Goal: Task Accomplishment & Management: Manage account settings

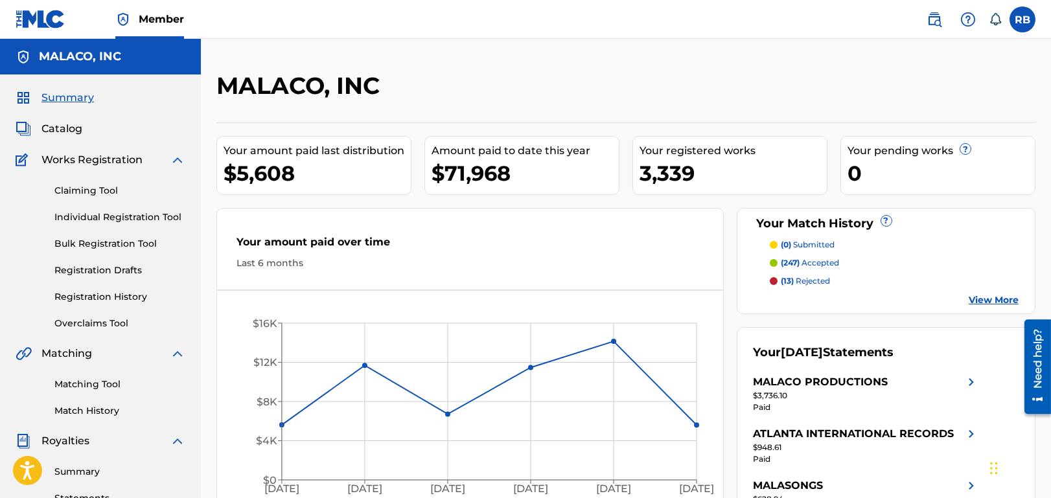
click at [97, 272] on link "Registration Drafts" at bounding box center [119, 271] width 131 height 14
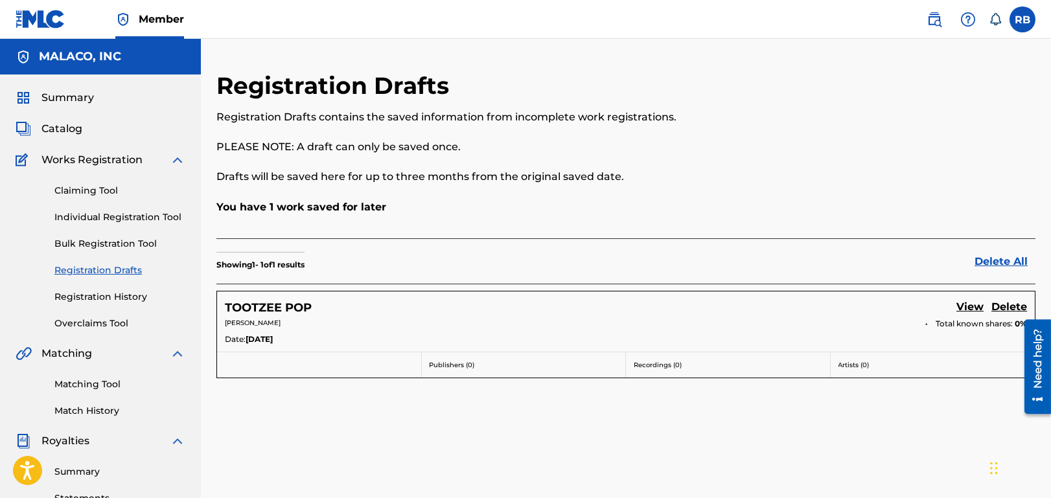
click at [978, 307] on link "View" at bounding box center [969, 307] width 27 height 17
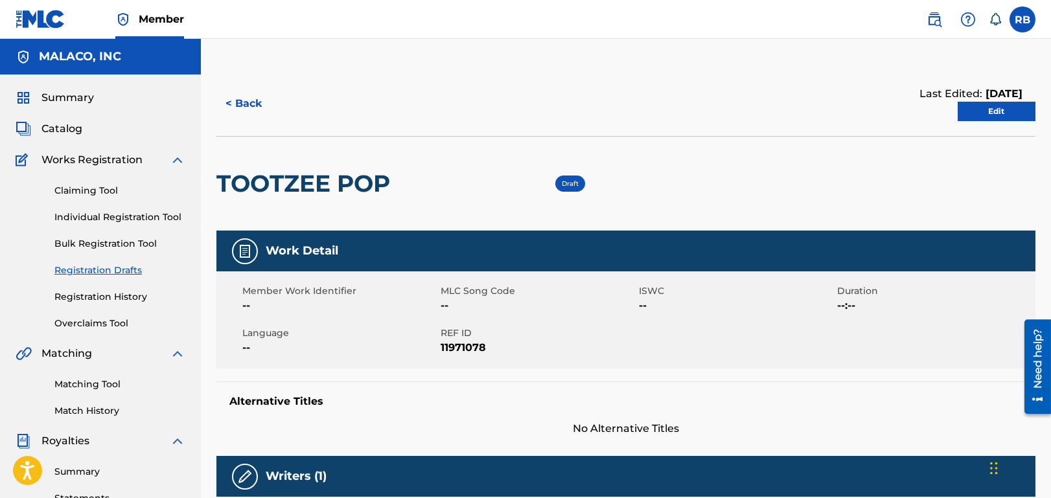
click at [1003, 110] on link "Edit" at bounding box center [996, 111] width 78 height 19
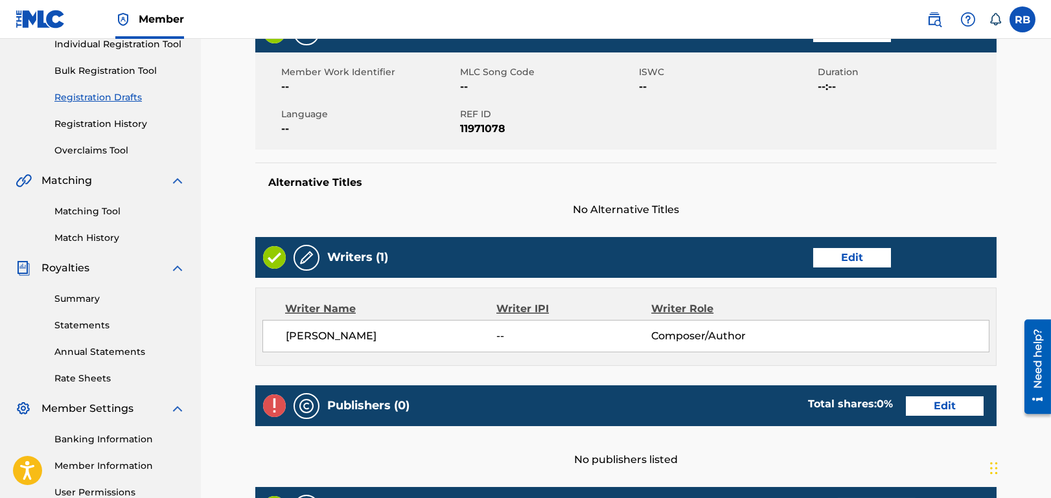
scroll to position [259, 0]
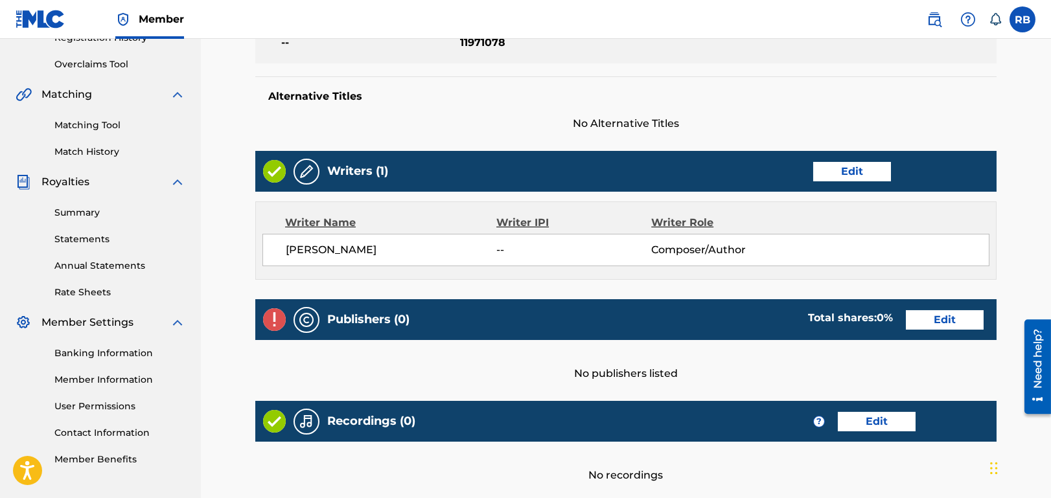
click at [863, 172] on link "Edit" at bounding box center [852, 171] width 78 height 19
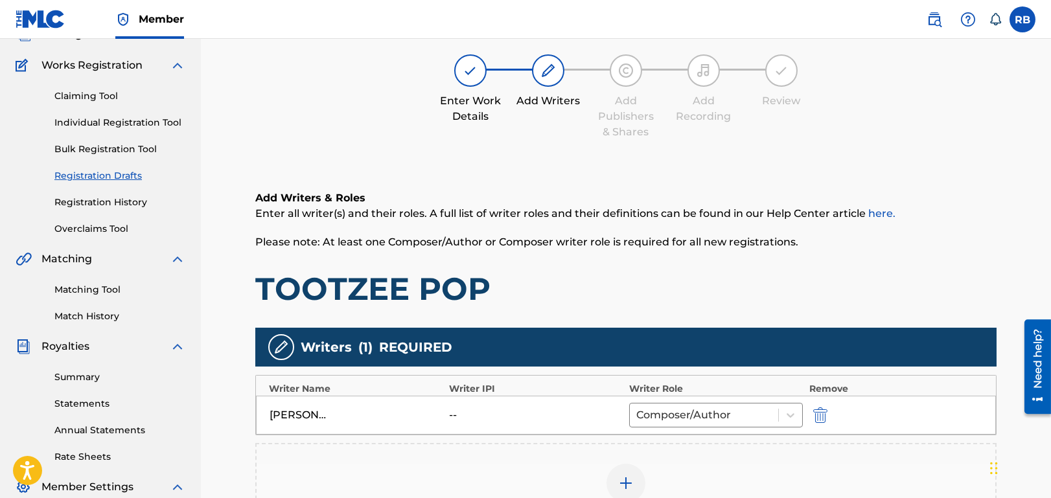
scroll to position [259, 0]
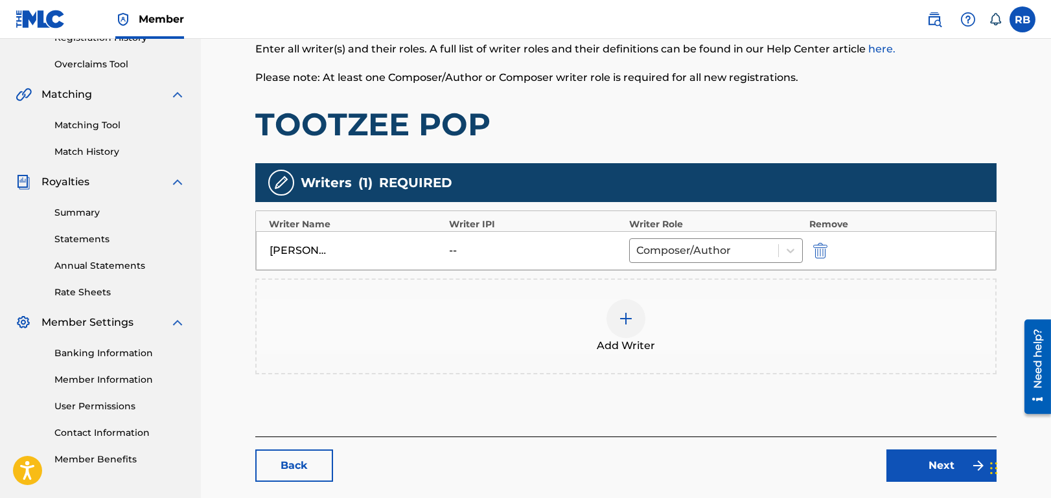
click at [631, 319] on img at bounding box center [626, 319] width 16 height 16
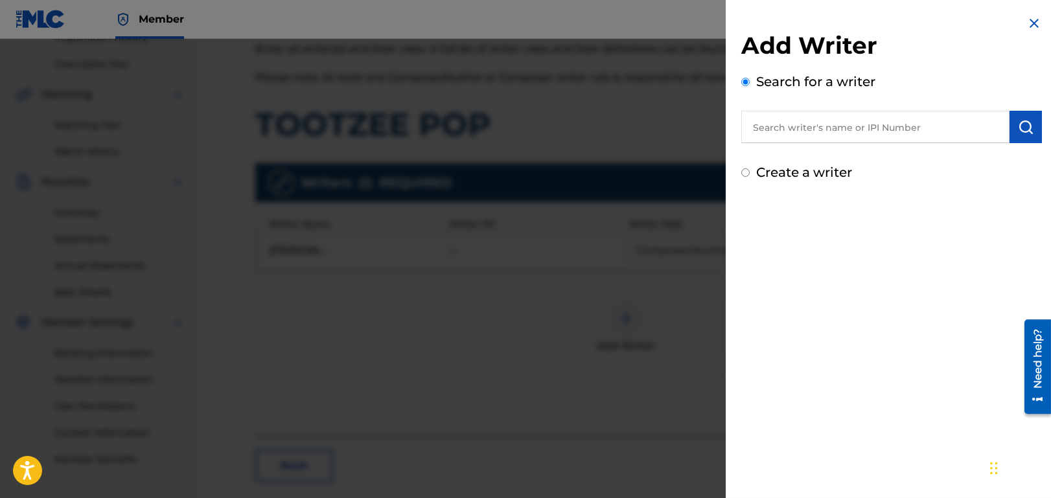
drag, startPoint x: 811, startPoint y: 133, endPoint x: 802, endPoint y: 137, distance: 9.3
click at [810, 133] on input "text" at bounding box center [875, 127] width 268 height 32
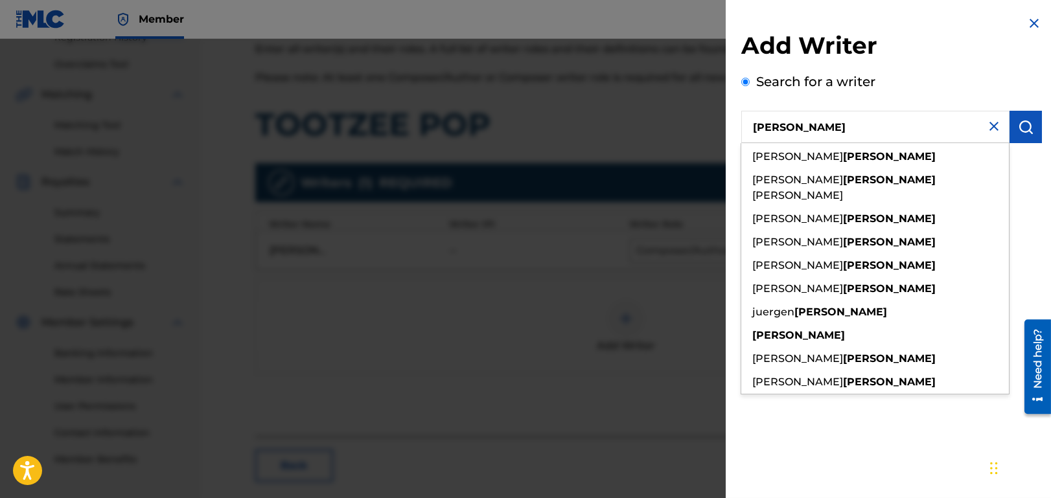
click at [752, 126] on input "[PERSON_NAME]" at bounding box center [875, 127] width 268 height 32
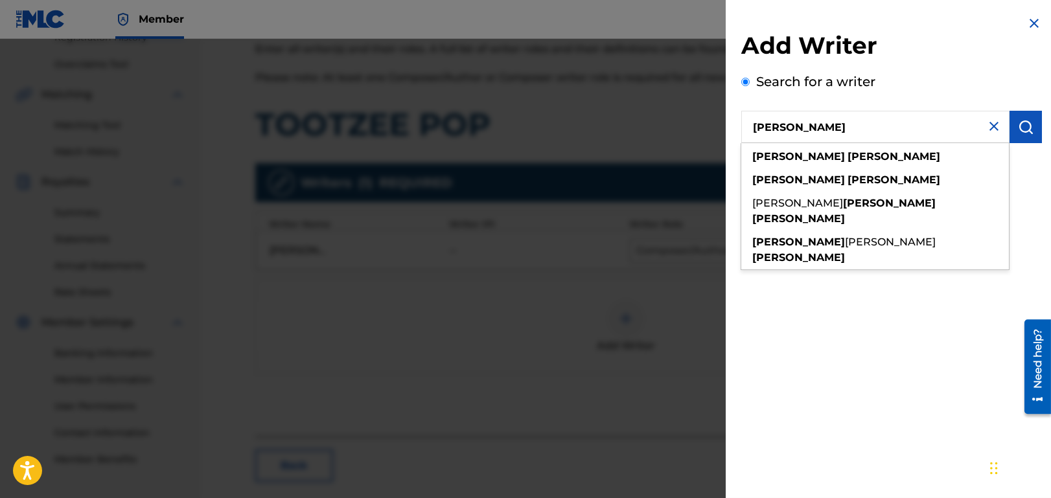
drag, startPoint x: 852, startPoint y: 117, endPoint x: 964, endPoint y: 121, distance: 111.5
click at [773, 126] on input "[PERSON_NAME]" at bounding box center [875, 127] width 268 height 32
type input "[PERSON_NAME]"
click at [990, 127] on img at bounding box center [994, 127] width 16 height 16
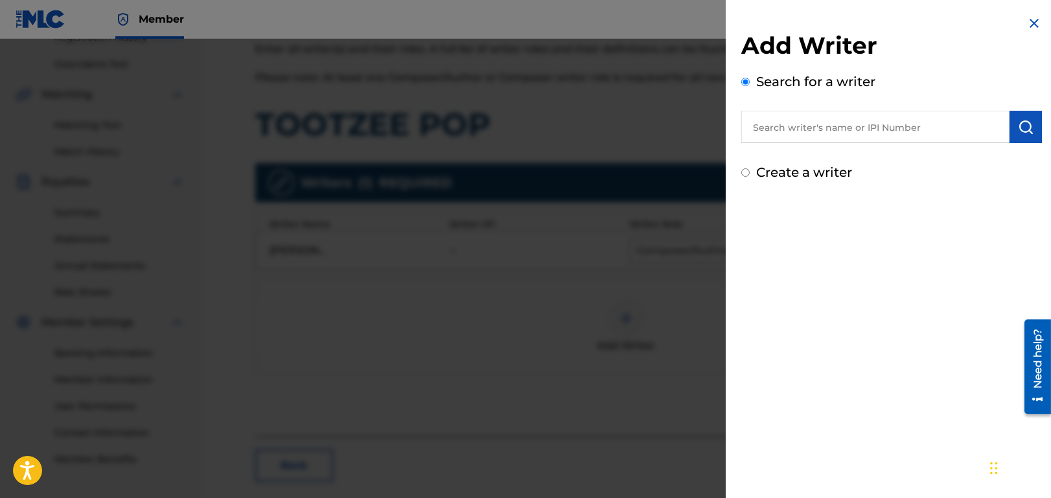
click at [839, 126] on input "text" at bounding box center [875, 127] width 268 height 32
paste input "239426555"
type input "00239426555"
click at [1023, 130] on img "submit" at bounding box center [1025, 127] width 16 height 16
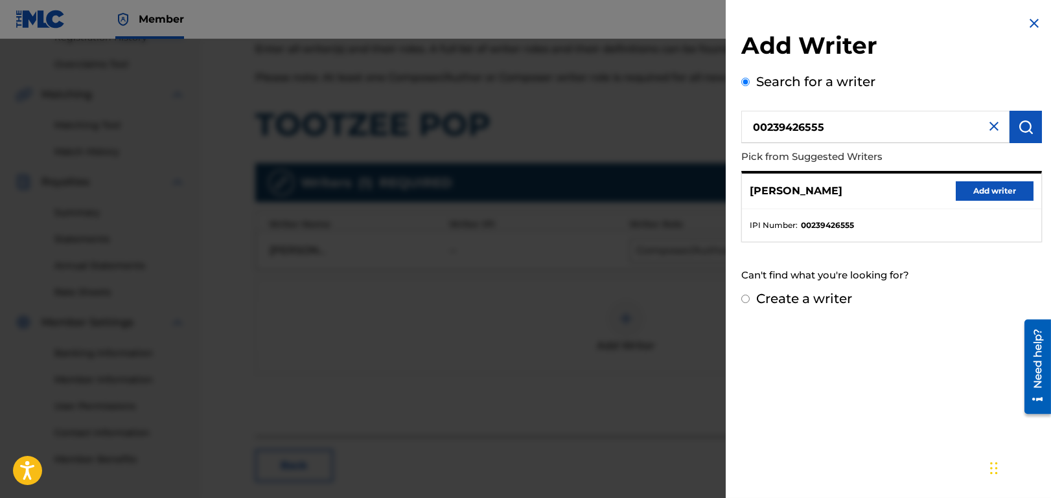
click at [1003, 190] on button "Add writer" at bounding box center [994, 190] width 78 height 19
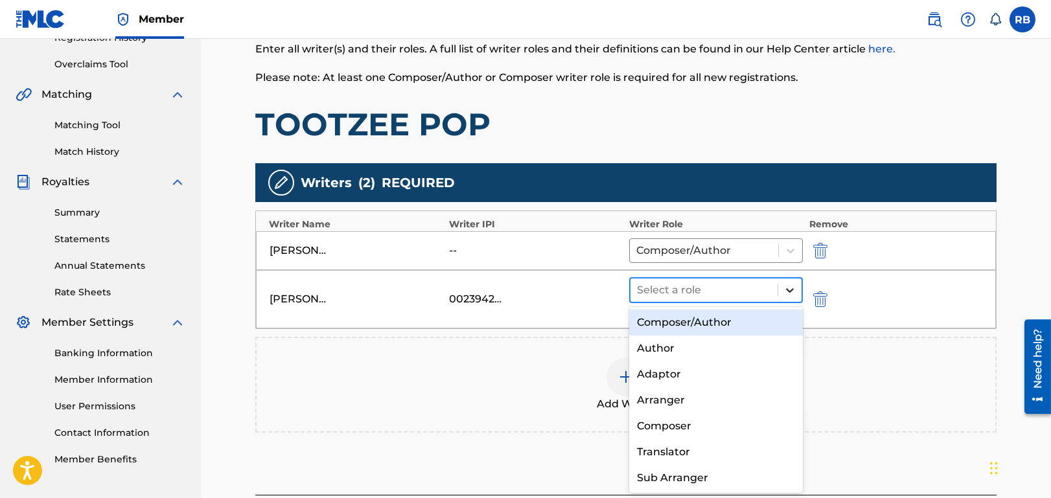
click at [785, 286] on icon at bounding box center [789, 290] width 13 height 13
click at [723, 324] on div "Composer/Author" at bounding box center [716, 323] width 174 height 26
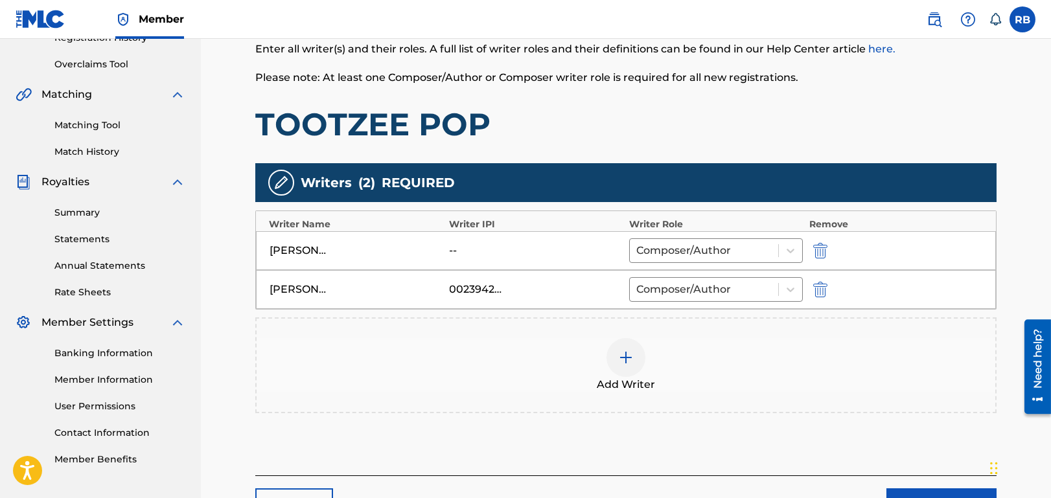
click at [626, 356] on img at bounding box center [626, 358] width 16 height 16
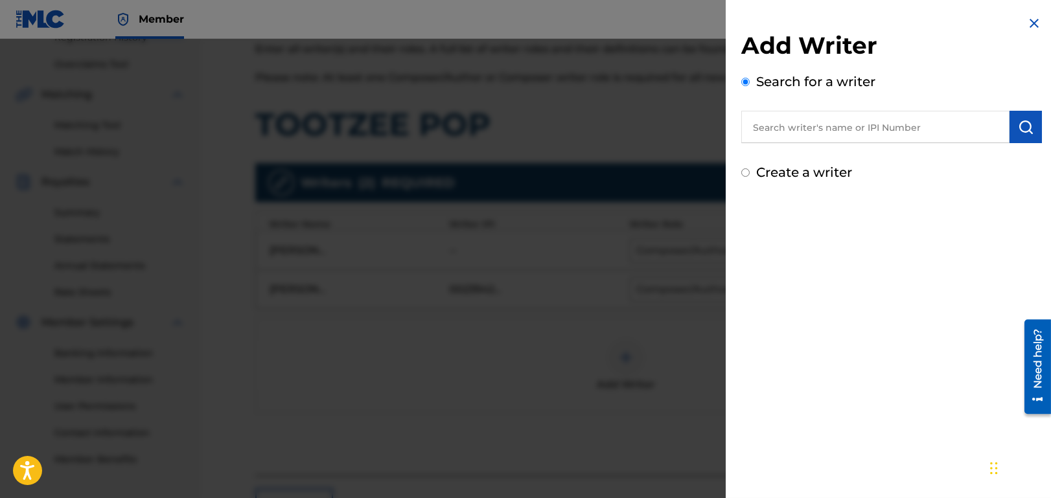
click at [780, 171] on label "Create a writer" at bounding box center [804, 173] width 96 height 16
radio input "true"
click at [749, 171] on input "Create a writer" at bounding box center [745, 172] width 8 height 8
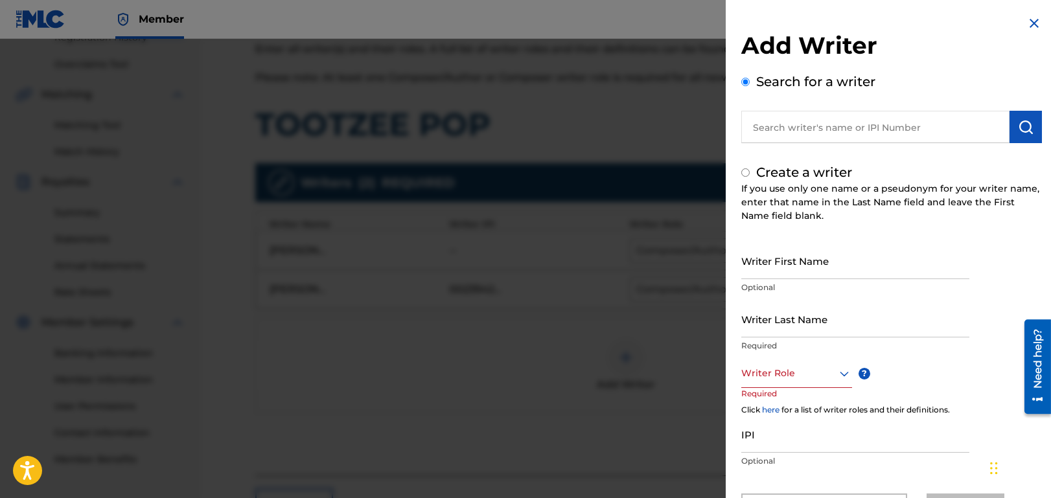
radio input "false"
radio input "true"
click at [795, 261] on input "Writer First Name" at bounding box center [855, 260] width 228 height 37
paste input "[PERSON_NAME]"
click at [748, 271] on input "[PERSON_NAME]" at bounding box center [855, 260] width 228 height 37
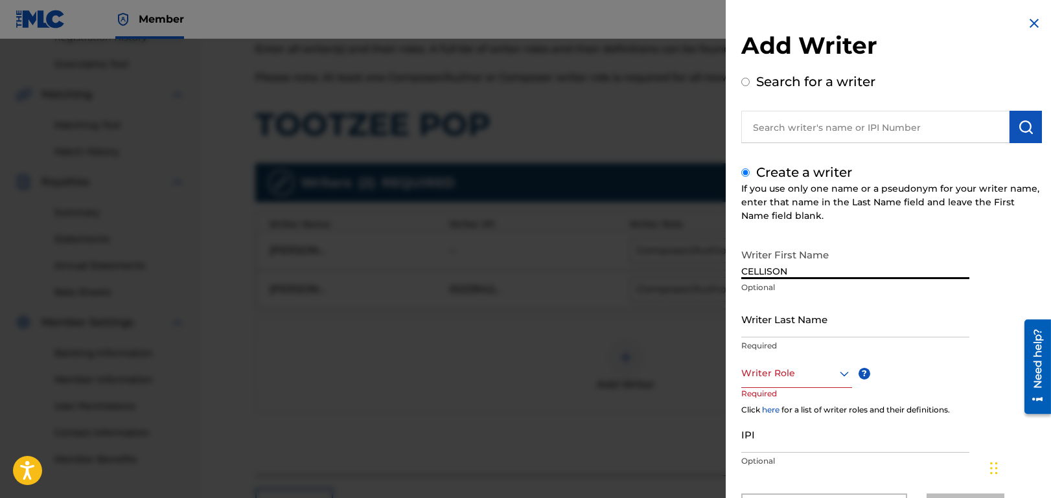
click at [790, 272] on input "CELLISON" at bounding box center [855, 260] width 228 height 37
click at [789, 270] on input "CELLISON" at bounding box center [855, 260] width 228 height 37
click at [761, 270] on input "[PERSON_NAME]" at bounding box center [855, 260] width 228 height 37
type input "C."
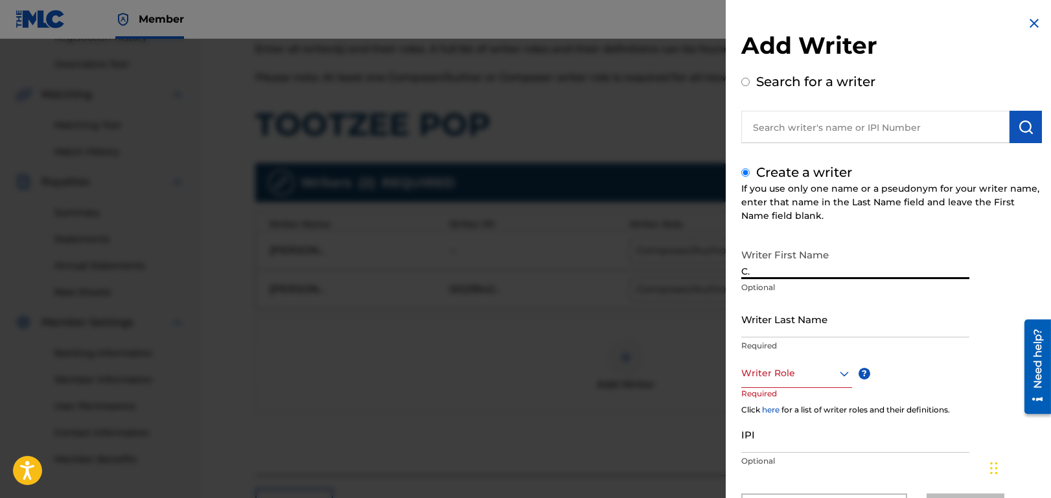
click at [768, 324] on input "Writer Last Name" at bounding box center [855, 319] width 228 height 37
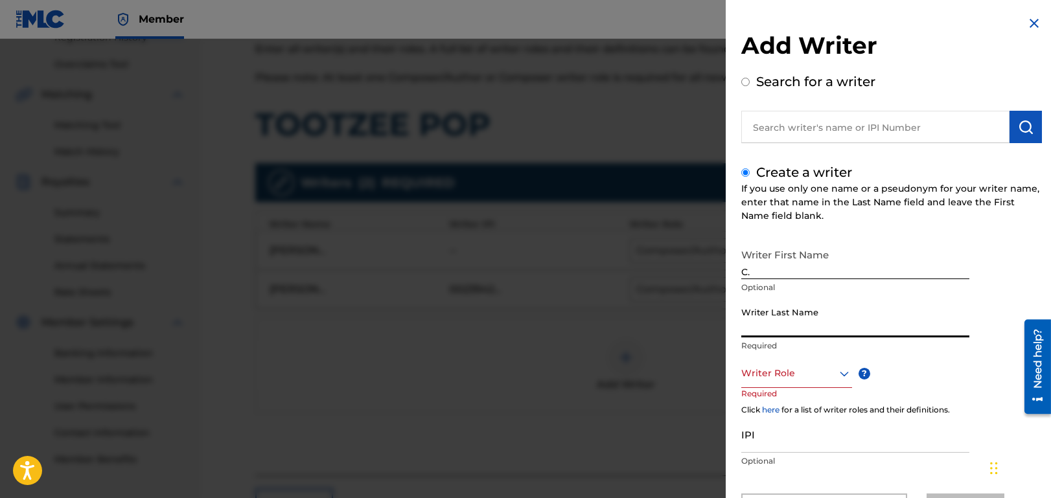
paste input "[PERSON_NAME]"
type input "[PERSON_NAME]"
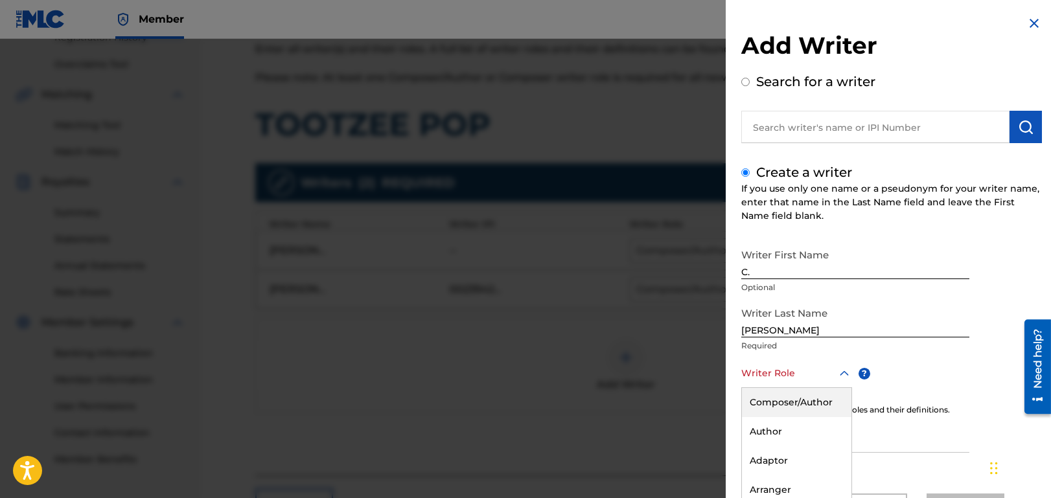
scroll to position [62, 0]
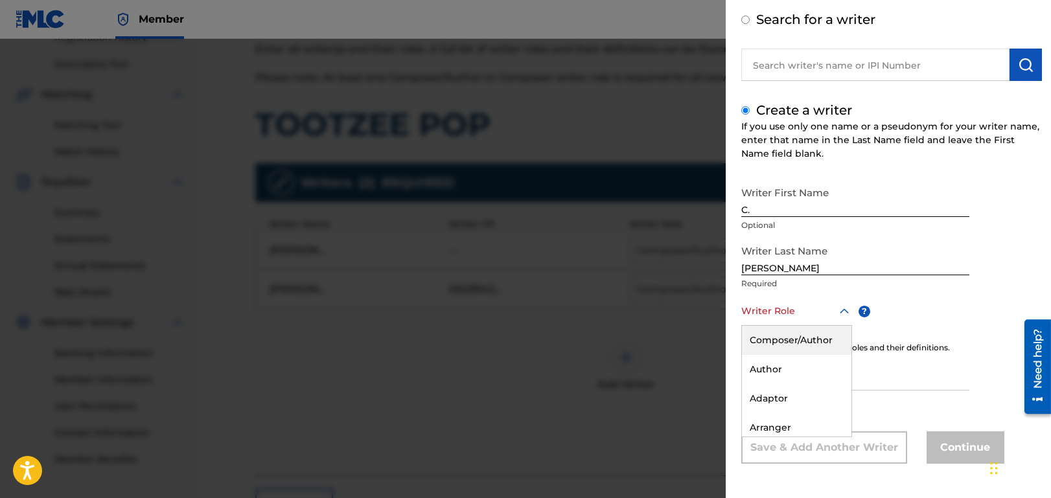
click at [816, 326] on div "8 results available. Use Up and Down to choose options, press Enter to select t…" at bounding box center [796, 311] width 111 height 29
click at [809, 335] on div "Composer/Author" at bounding box center [796, 340] width 109 height 29
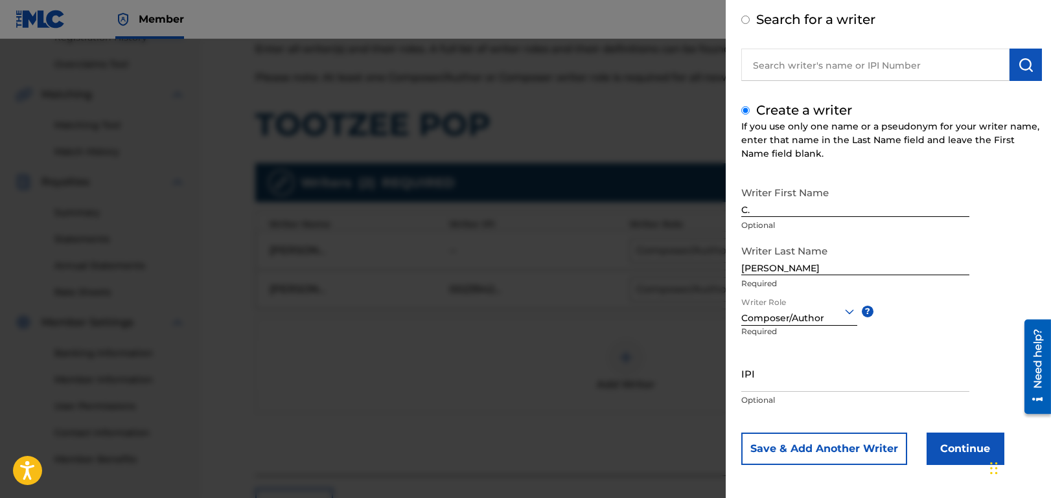
click at [847, 447] on button "Save & Add Another Writer" at bounding box center [824, 449] width 166 height 32
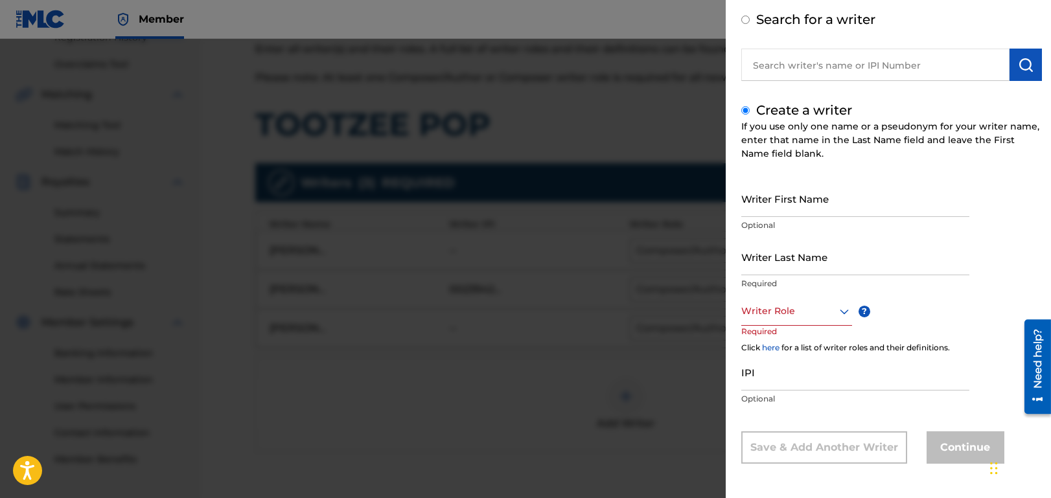
click at [935, 415] on div "Writer First Name Optional Writer Last Name Required Writer Role ? Required Cli…" at bounding box center [891, 322] width 301 height 284
click at [659, 399] on div at bounding box center [525, 288] width 1051 height 498
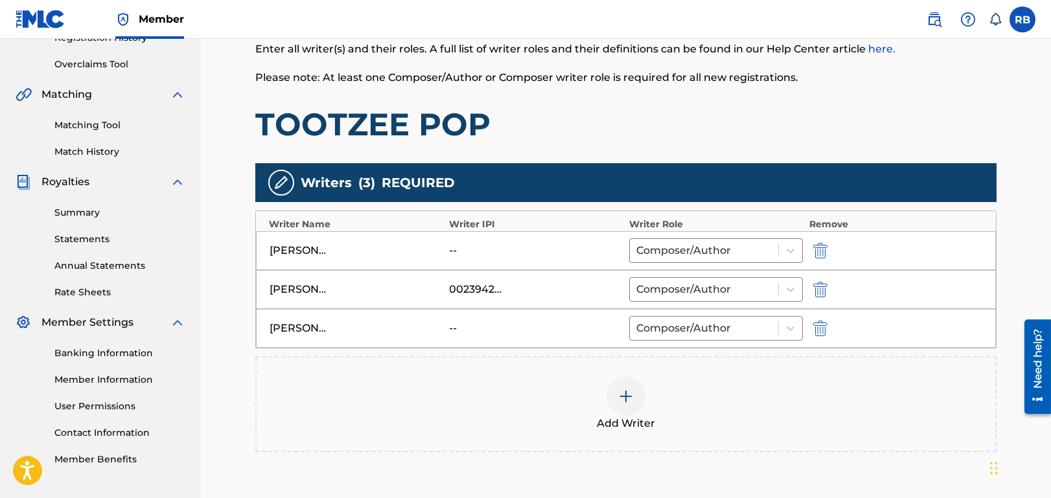
click at [628, 400] on img at bounding box center [626, 397] width 16 height 16
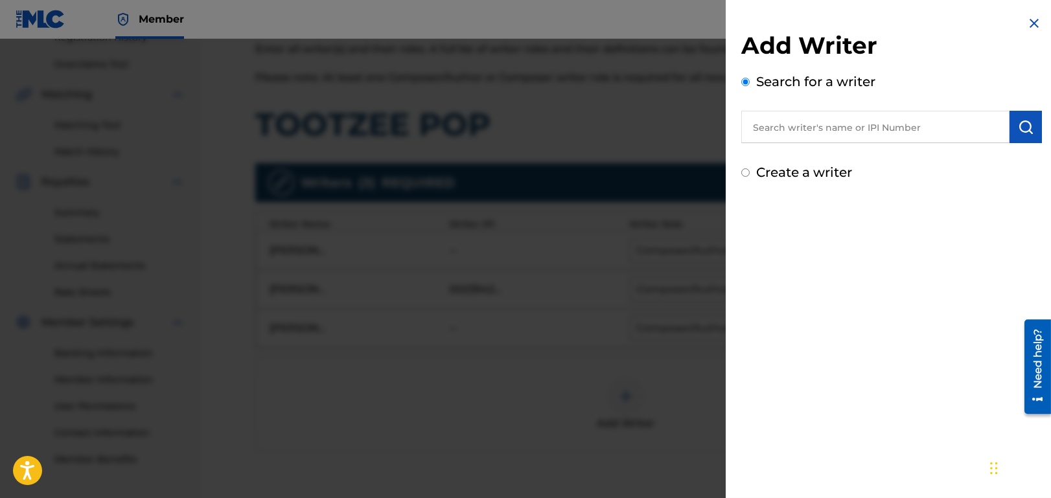
click at [809, 130] on input "text" at bounding box center [875, 127] width 268 height 32
click at [778, 169] on label "Create a writer" at bounding box center [804, 173] width 96 height 16
radio input "true"
click at [749, 169] on input "Create a writer" at bounding box center [745, 172] width 8 height 8
radio input "false"
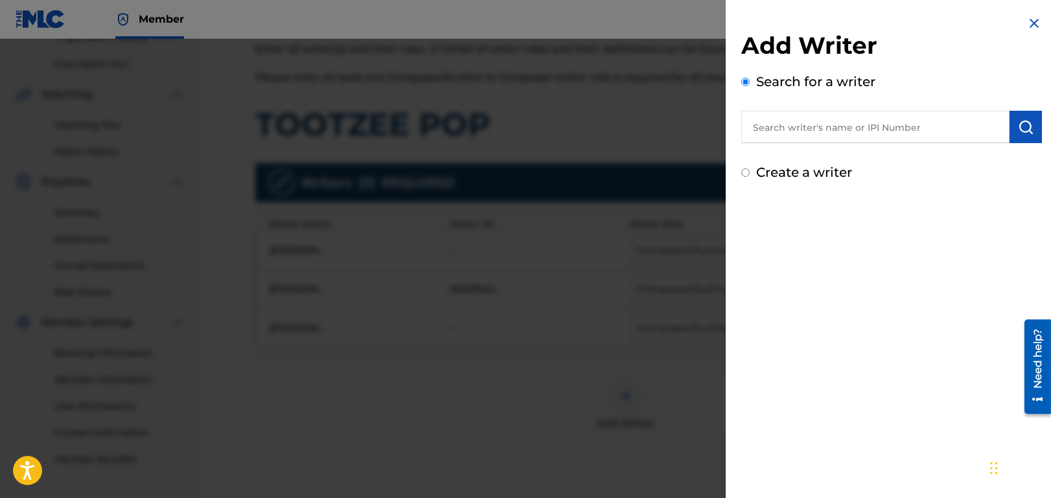
radio input "true"
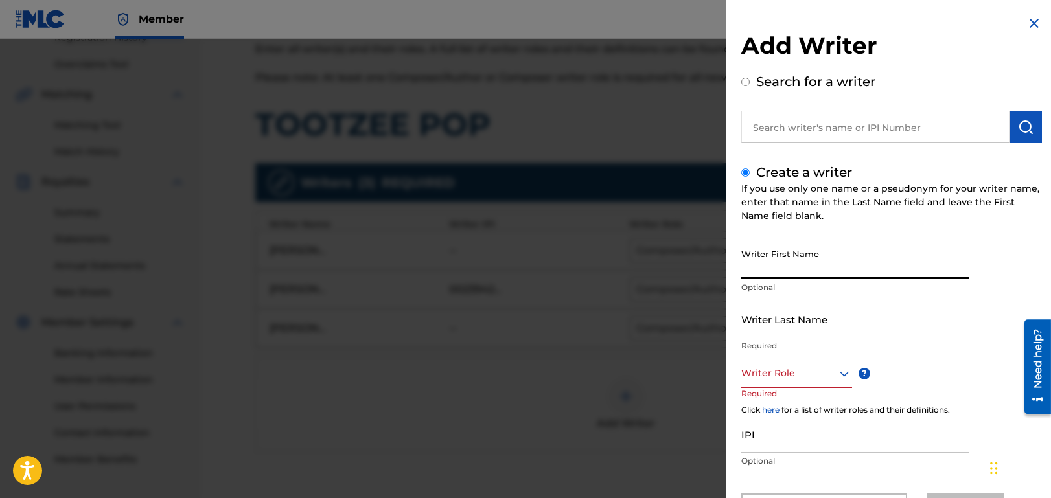
click at [806, 263] on input "Writer First Name" at bounding box center [855, 260] width 228 height 37
type input "D."
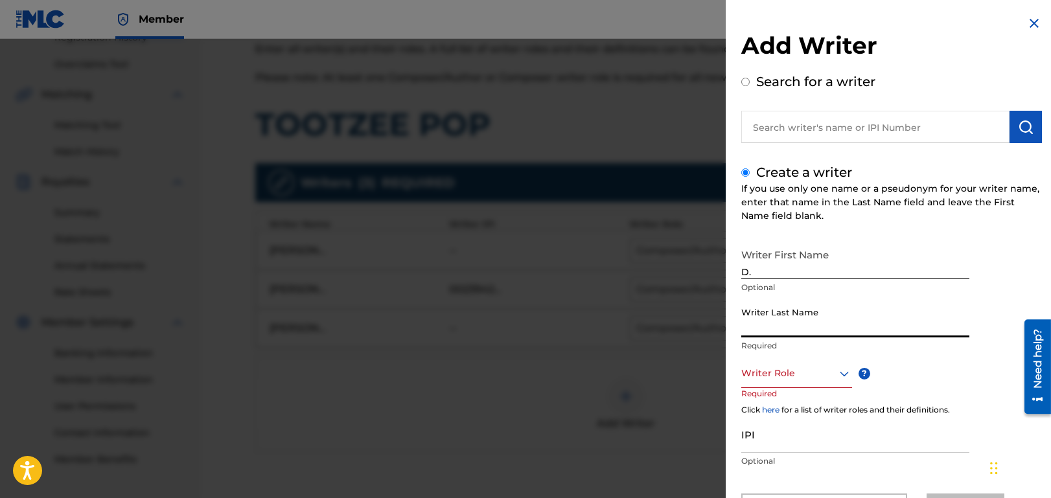
click at [807, 330] on input "Writer Last Name" at bounding box center [855, 319] width 228 height 37
type input "[PERSON_NAME]"
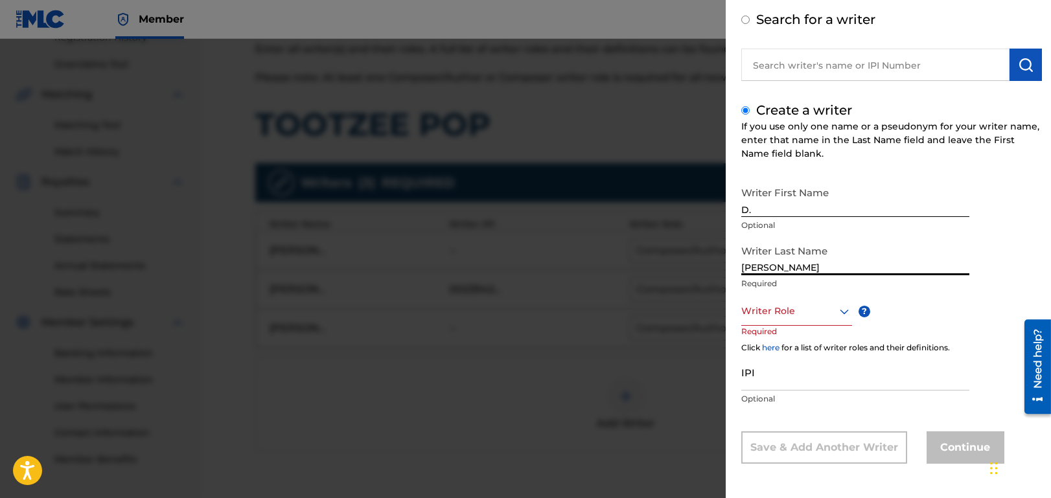
click at [808, 326] on div "Writer Role" at bounding box center [796, 311] width 111 height 29
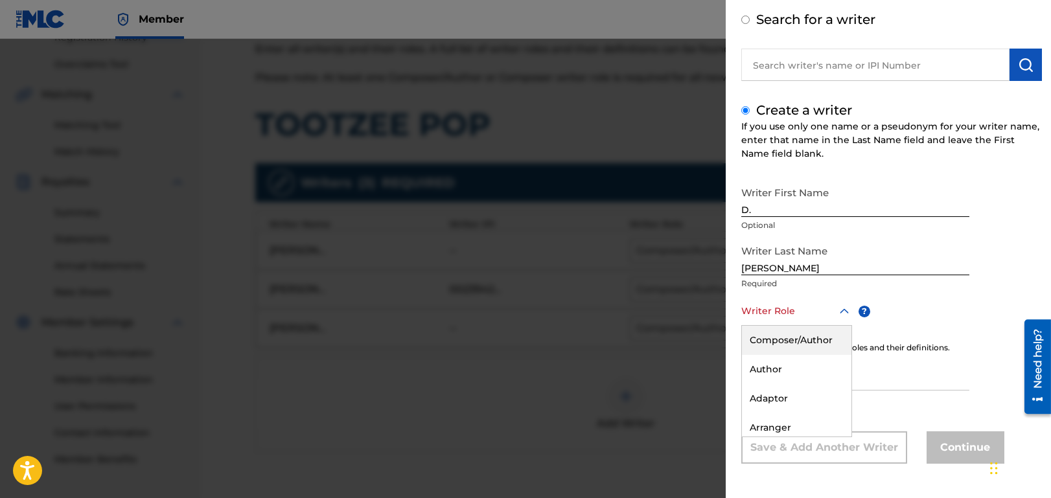
click at [795, 339] on div "Composer/Author" at bounding box center [796, 340] width 109 height 29
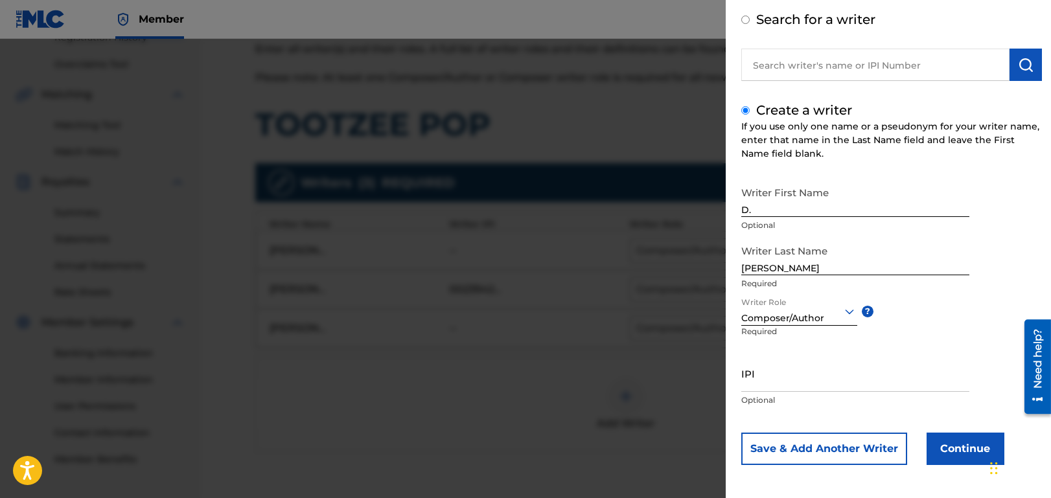
click at [949, 446] on button "Continue" at bounding box center [965, 449] width 78 height 32
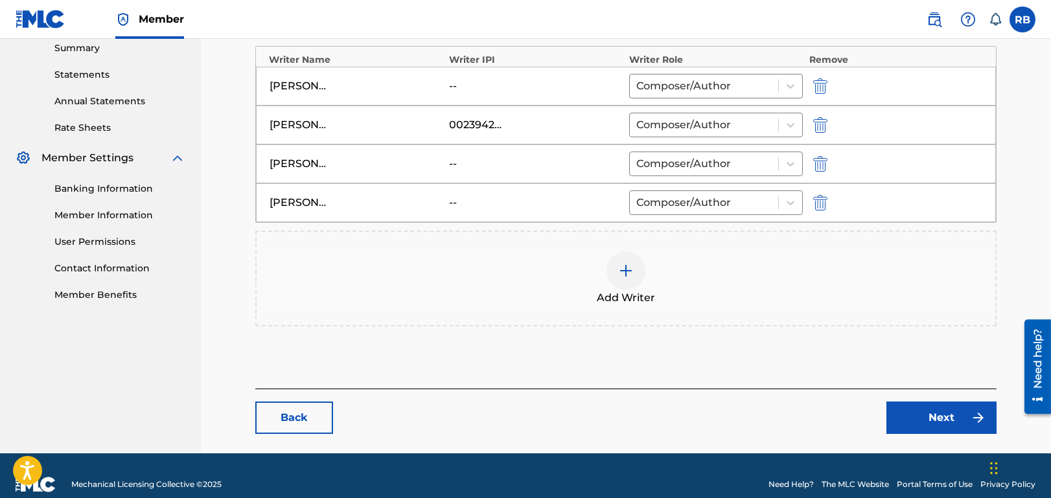
scroll to position [438, 0]
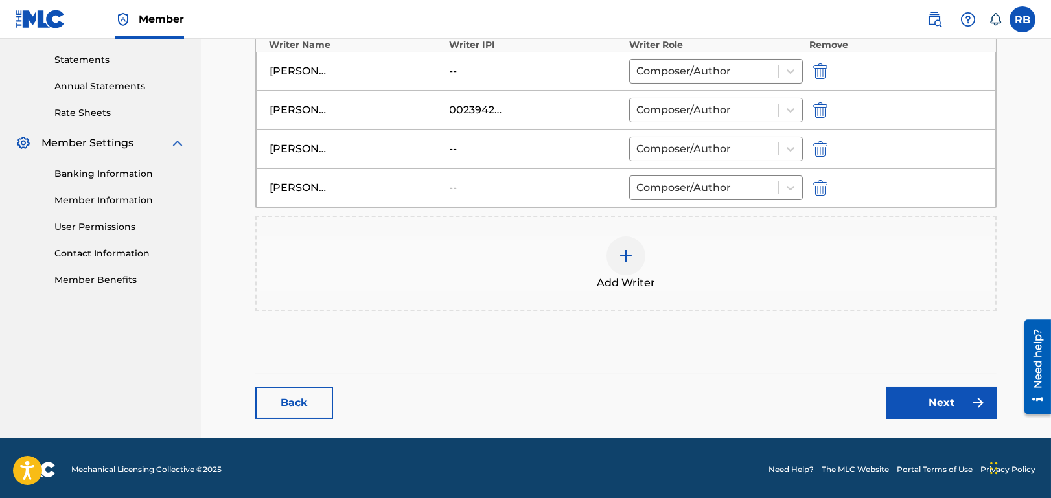
click at [942, 396] on link "Next" at bounding box center [941, 403] width 110 height 32
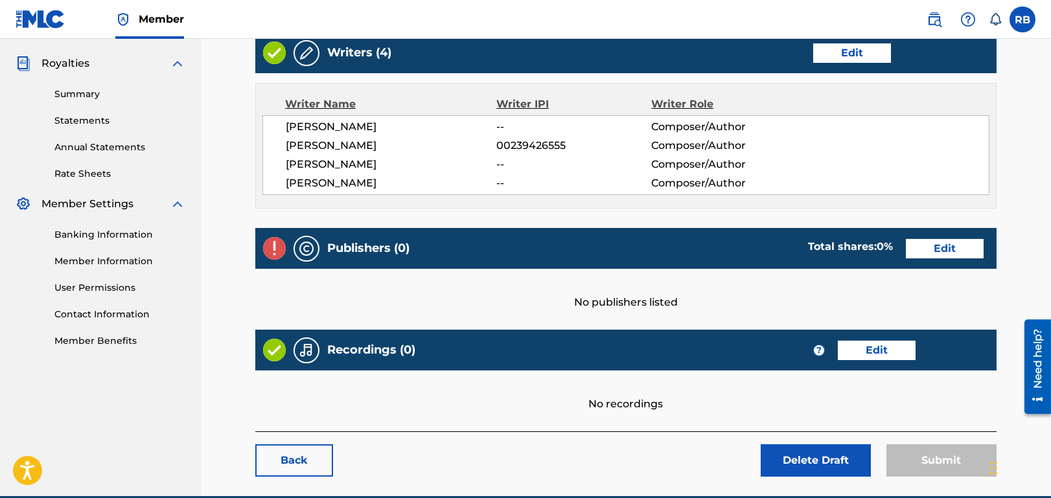
scroll to position [389, 0]
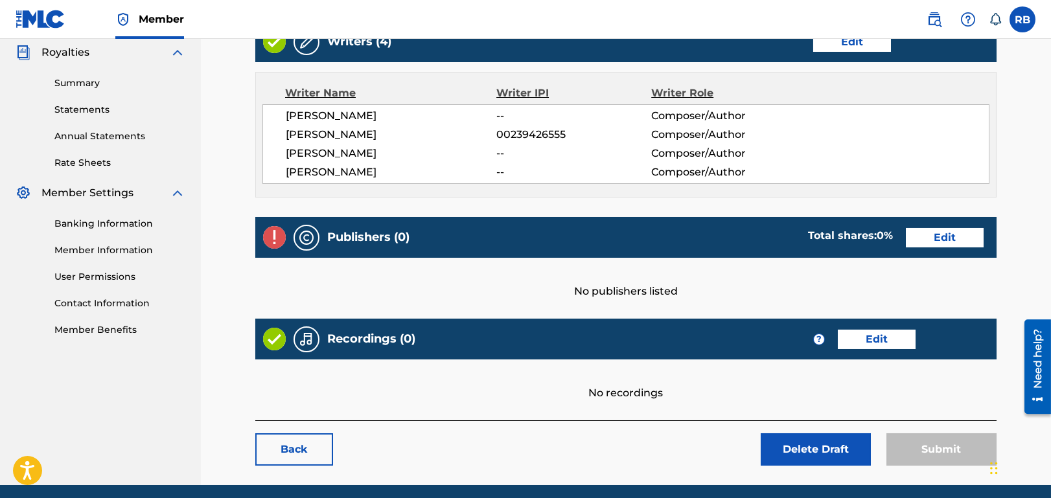
click at [931, 235] on link "Edit" at bounding box center [944, 237] width 78 height 19
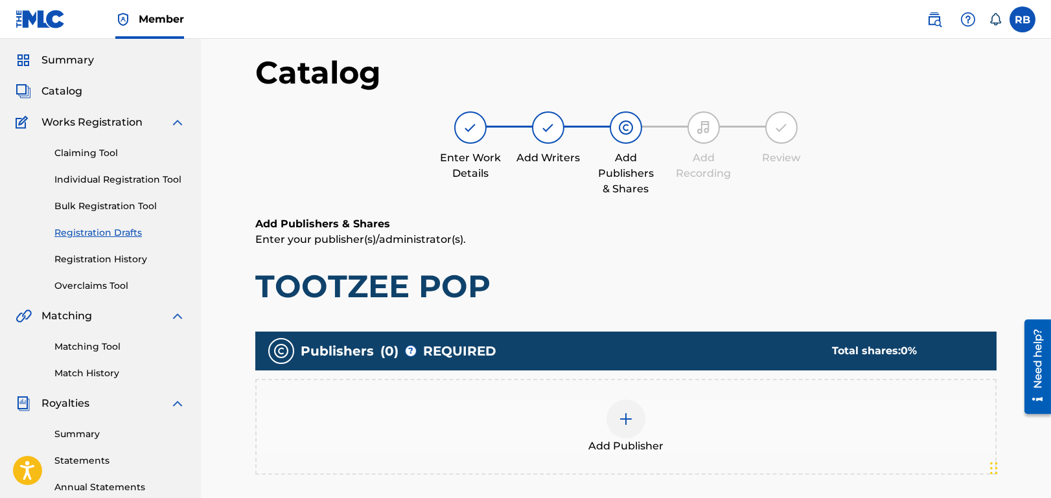
scroll to position [304, 0]
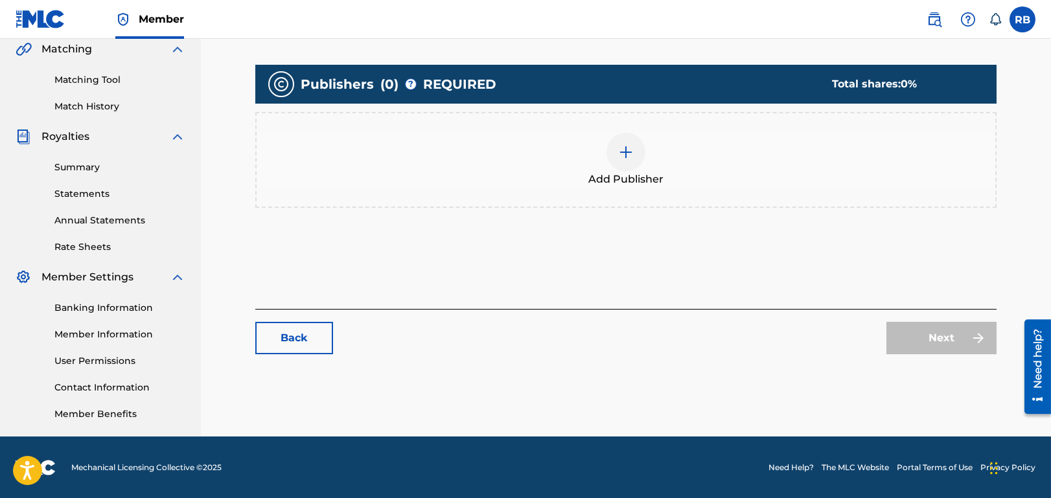
click at [635, 155] on div at bounding box center [625, 152] width 39 height 39
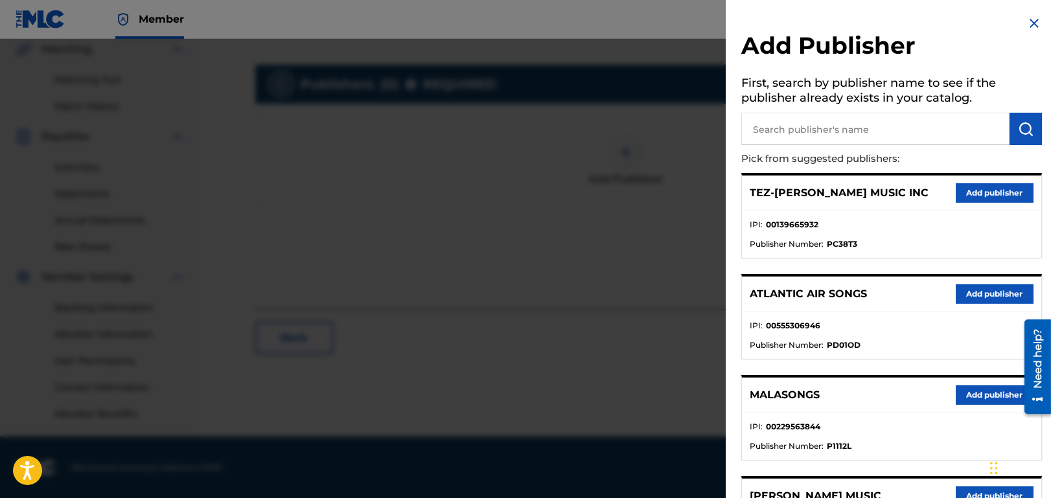
click at [819, 123] on input "text" at bounding box center [875, 129] width 268 height 32
type input "malasongs"
click at [1020, 132] on img "submit" at bounding box center [1025, 129] width 16 height 16
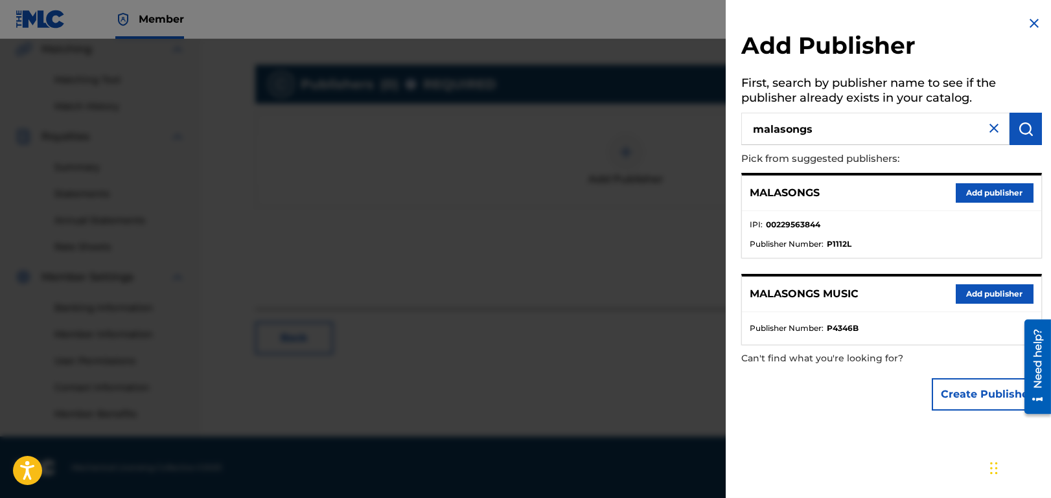
click at [990, 189] on button "Add publisher" at bounding box center [994, 192] width 78 height 19
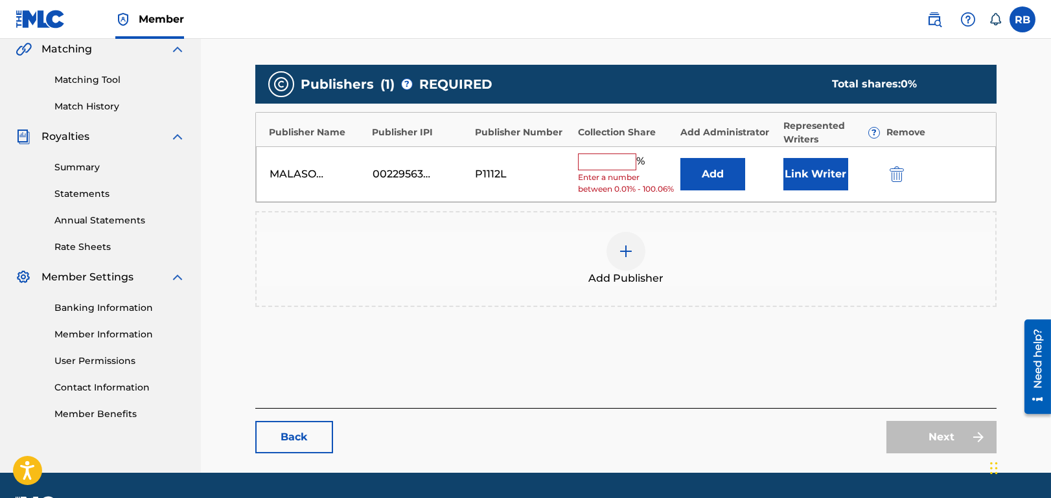
click at [600, 159] on input "text" at bounding box center [607, 161] width 58 height 17
type input "100"
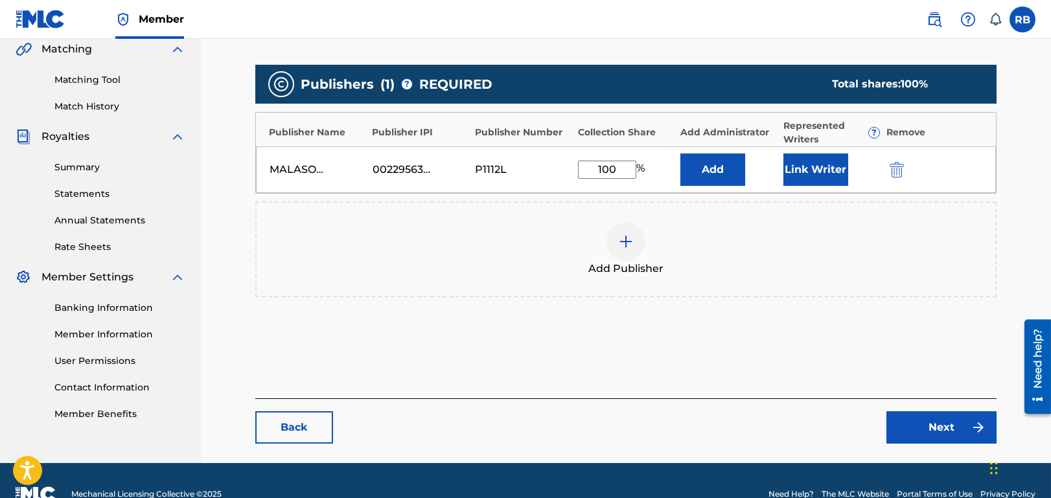
click at [714, 169] on button "Add" at bounding box center [712, 169] width 65 height 32
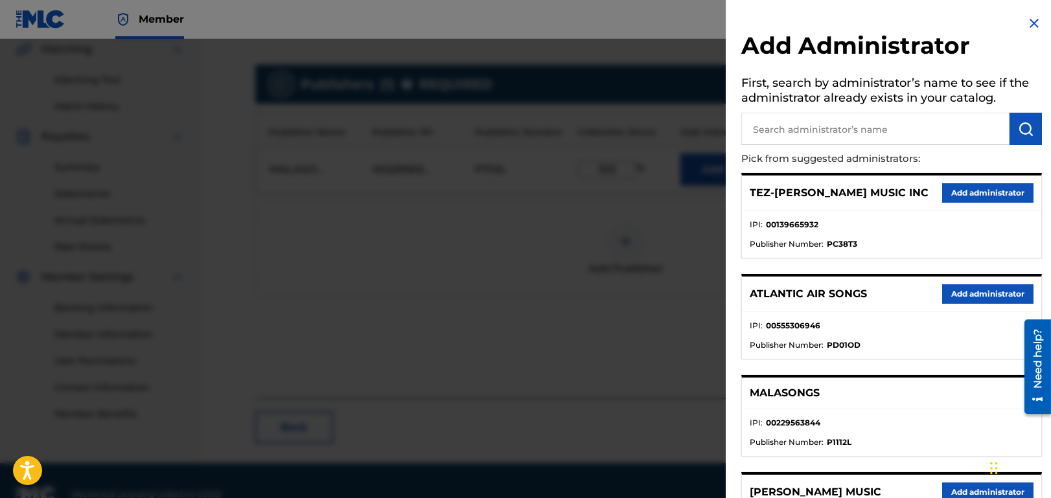
click at [1030, 21] on img at bounding box center [1034, 24] width 16 height 16
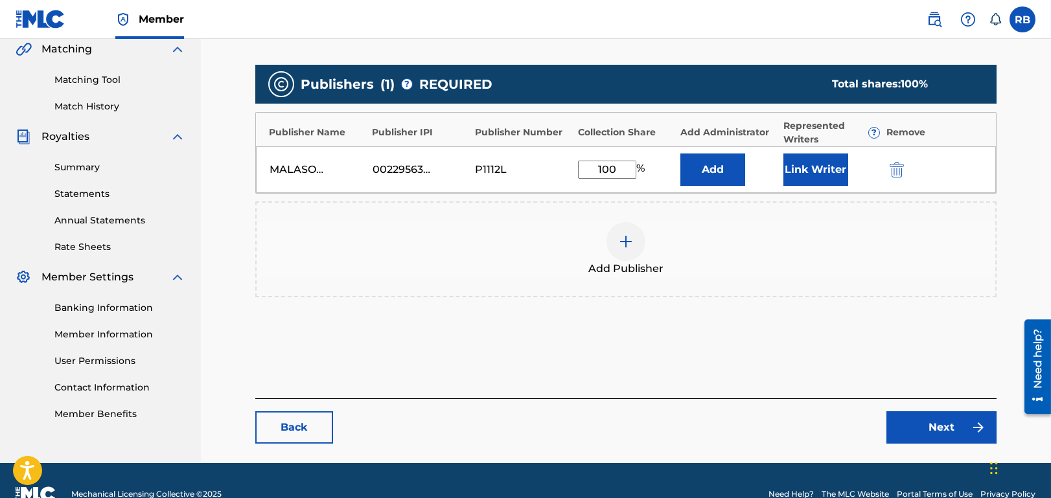
click at [829, 164] on button "Link Writer" at bounding box center [815, 169] width 65 height 32
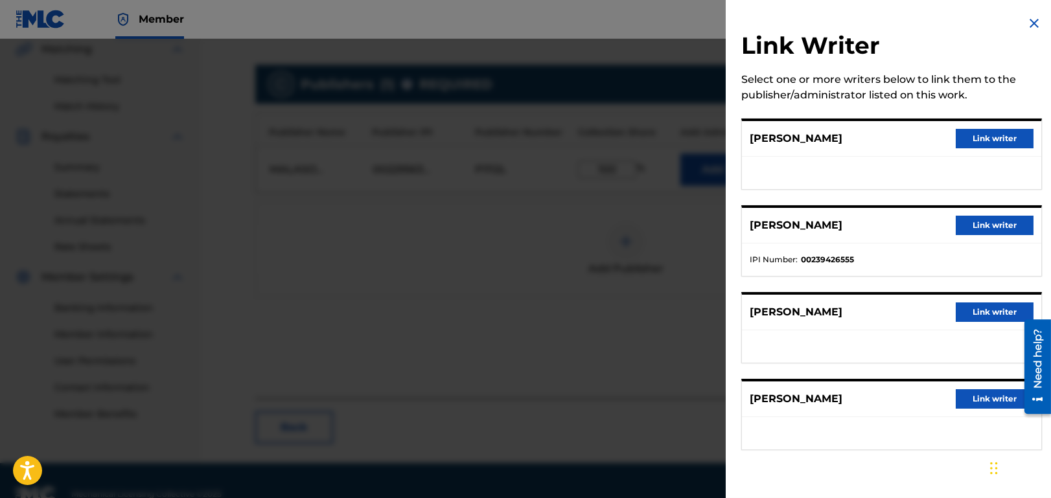
click at [973, 137] on button "Link writer" at bounding box center [994, 138] width 78 height 19
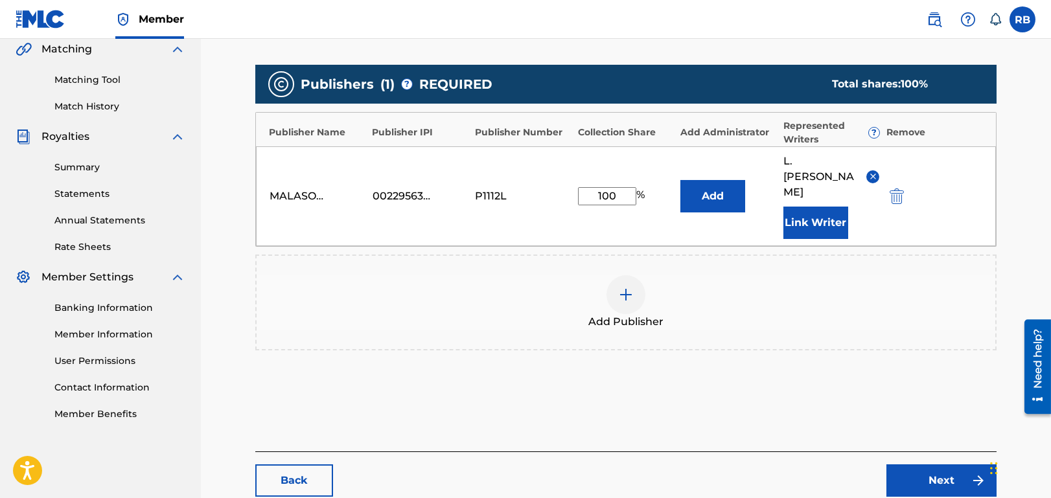
click at [808, 207] on button "Link Writer" at bounding box center [815, 223] width 65 height 32
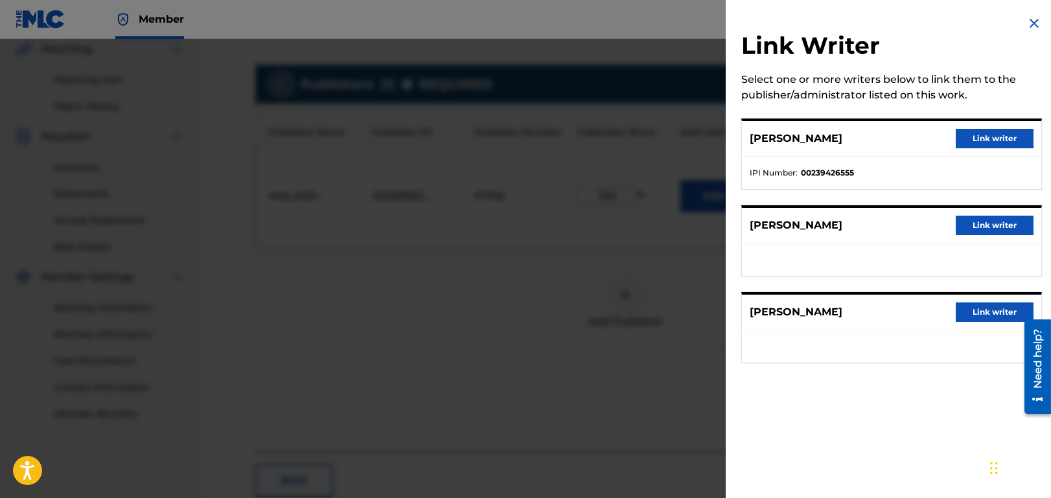
click at [997, 127] on div "[PERSON_NAME] Link writer" at bounding box center [891, 139] width 299 height 36
click at [992, 137] on button "Link writer" at bounding box center [994, 138] width 78 height 19
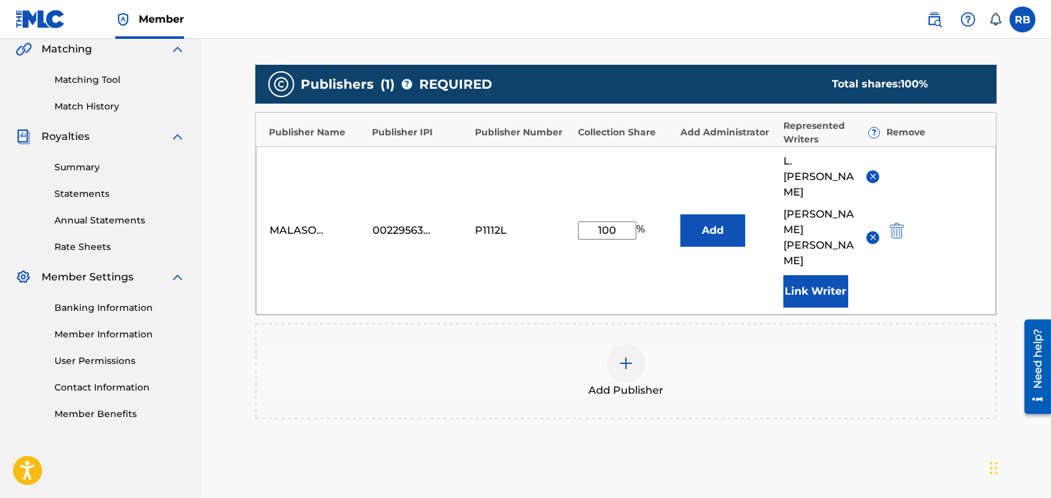
click at [812, 275] on button "Link Writer" at bounding box center [815, 291] width 65 height 32
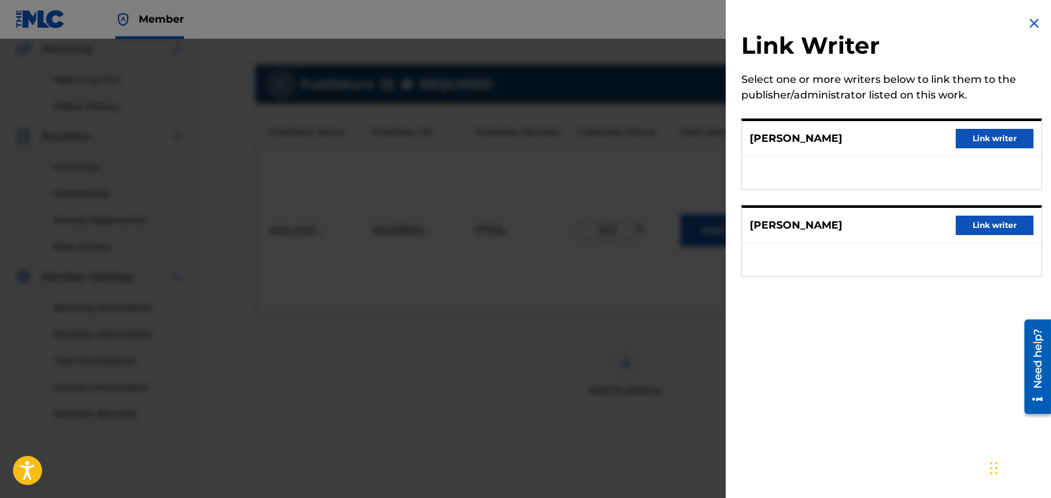
click at [987, 138] on button "Link writer" at bounding box center [994, 138] width 78 height 19
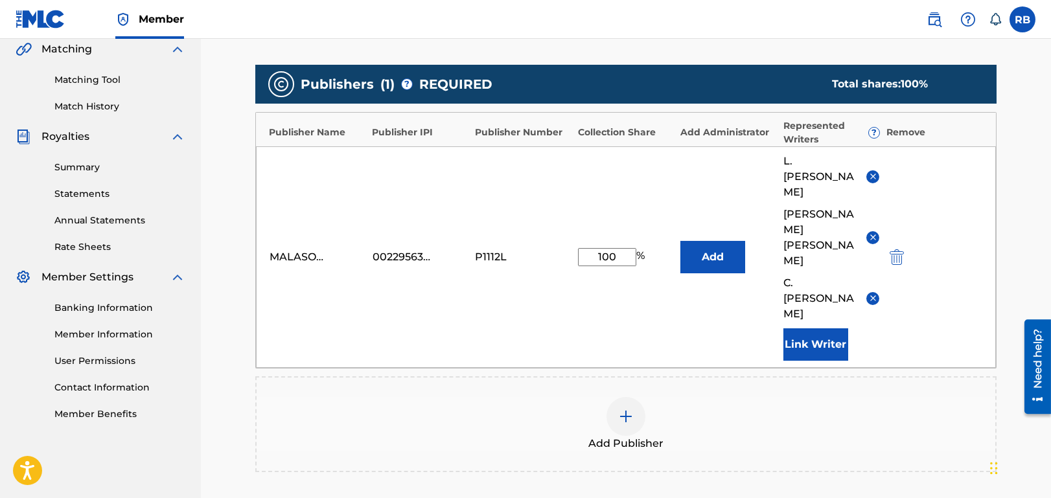
click at [806, 328] on button "Link Writer" at bounding box center [815, 344] width 65 height 32
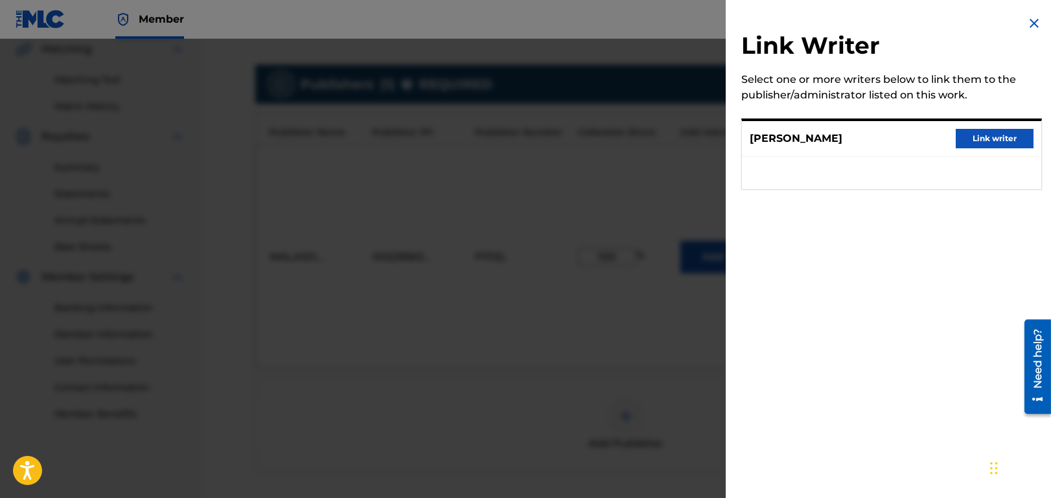
click at [979, 139] on button "Link writer" at bounding box center [994, 138] width 78 height 19
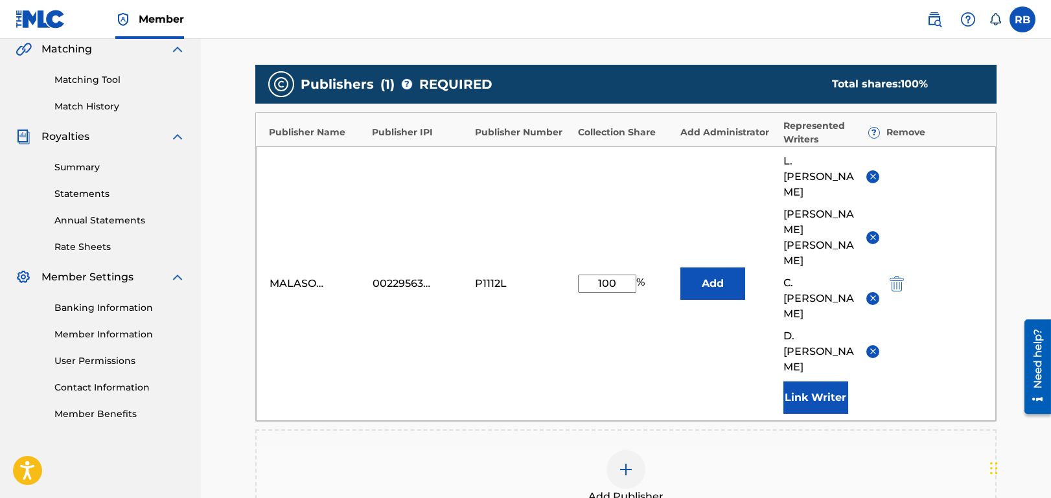
click at [867, 450] on div "Add Publisher" at bounding box center [625, 477] width 738 height 54
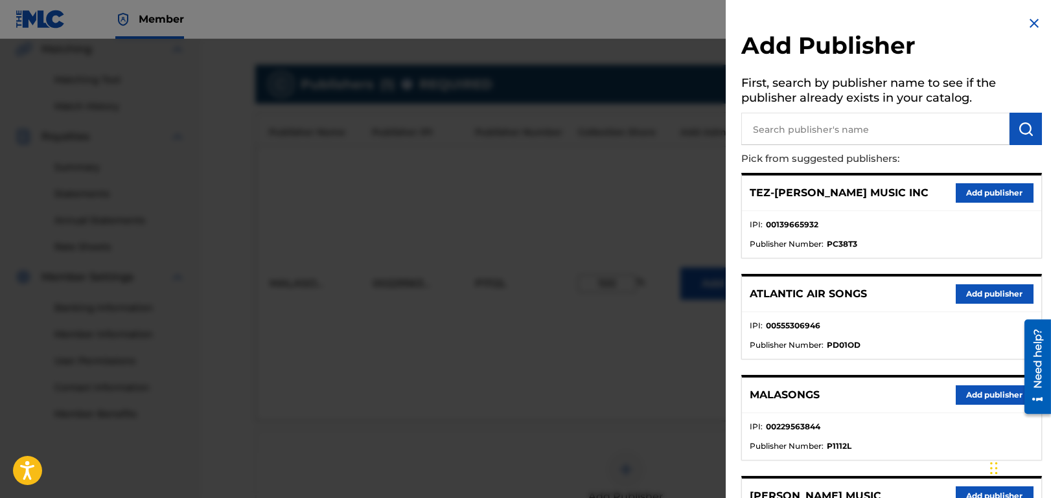
click at [606, 23] on nav "Member RB RB [PERSON_NAME] [EMAIL_ADDRESS][DOMAIN_NAME] Notification Preference…" at bounding box center [525, 19] width 1051 height 39
click at [1030, 22] on img at bounding box center [1034, 24] width 16 height 16
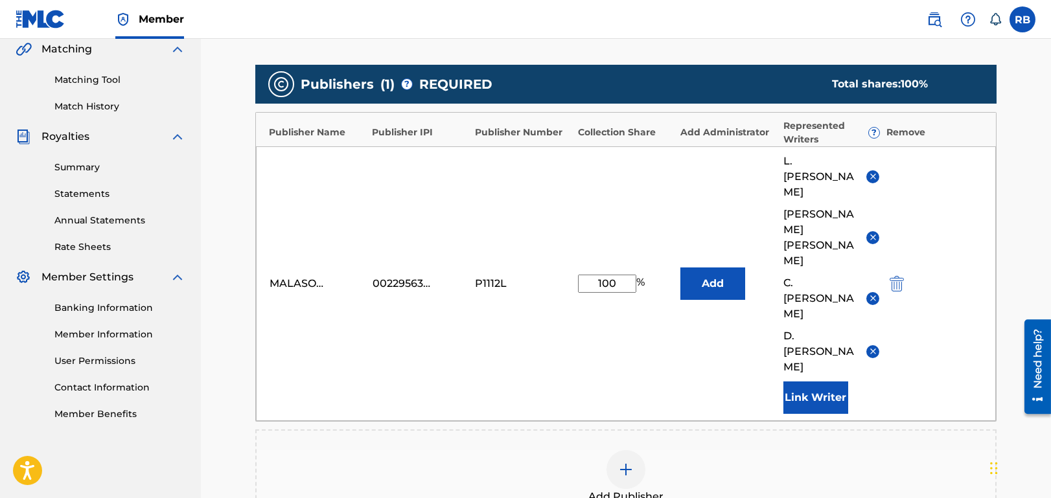
click at [914, 450] on div "Add Publisher" at bounding box center [625, 477] width 738 height 54
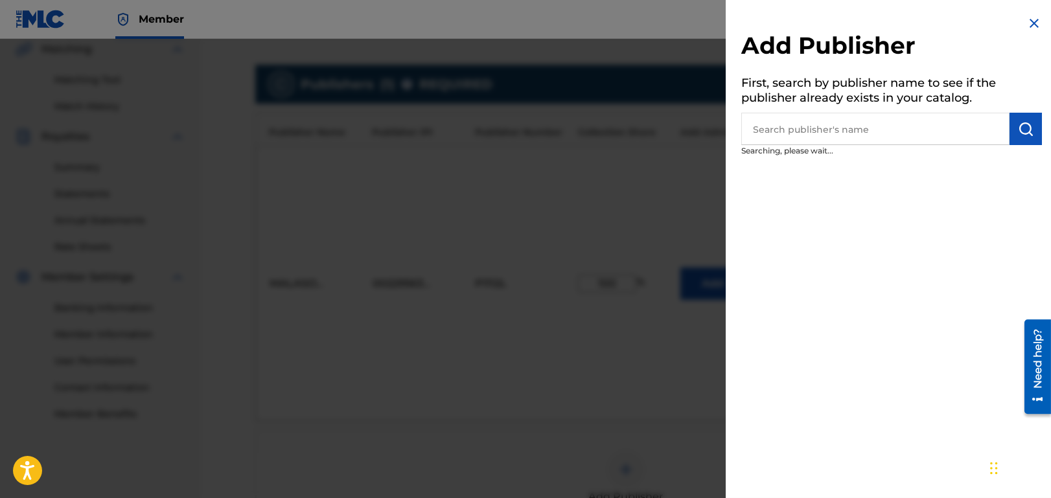
scroll to position [434, 0]
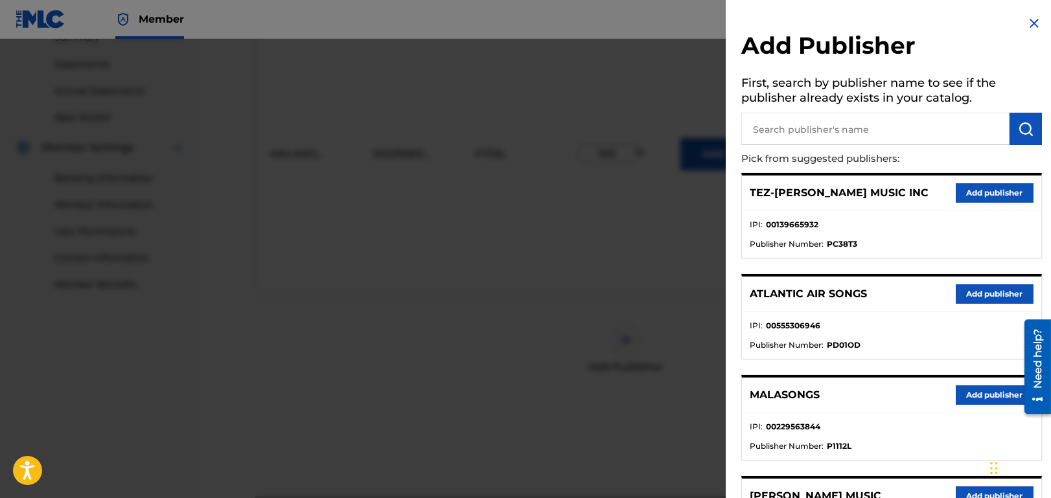
click at [606, 313] on div at bounding box center [525, 288] width 1051 height 498
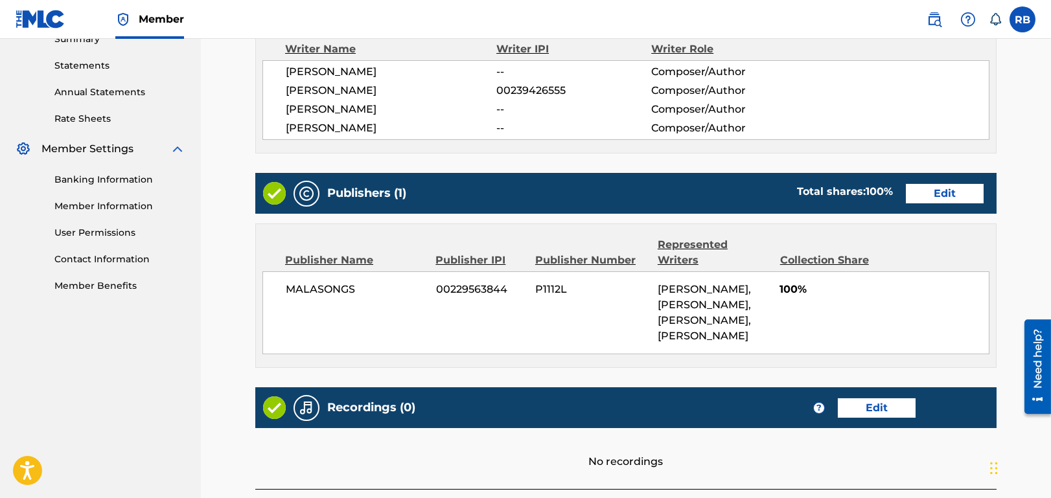
scroll to position [518, 0]
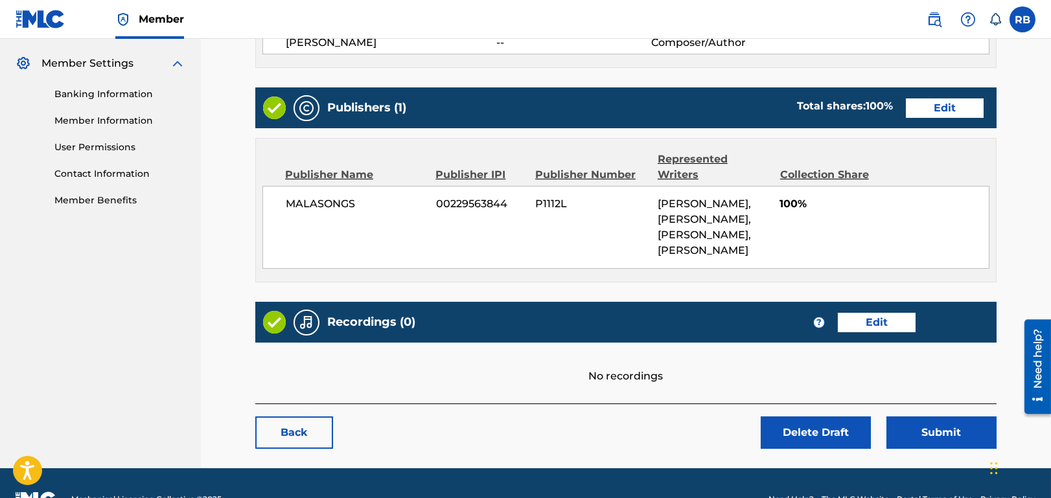
click at [890, 313] on link "Edit" at bounding box center [876, 322] width 78 height 19
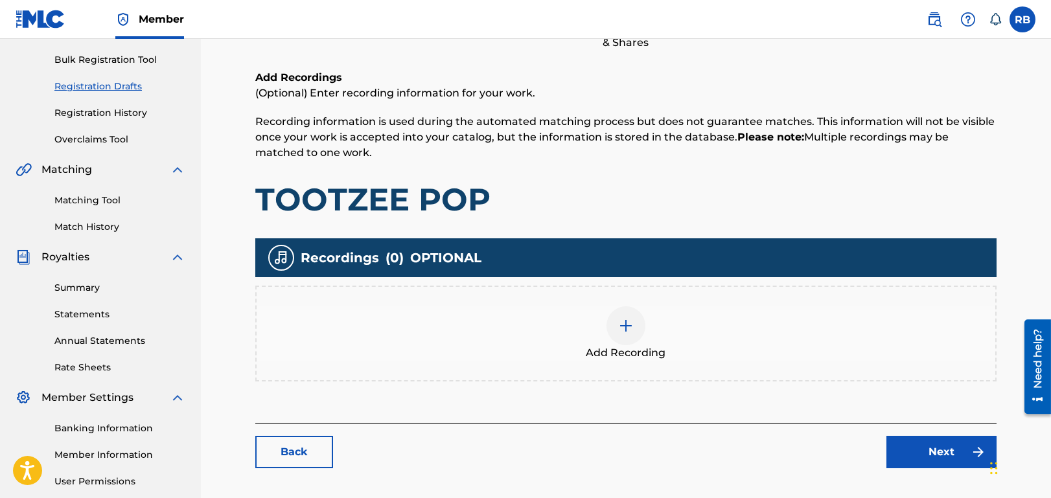
scroll to position [194, 0]
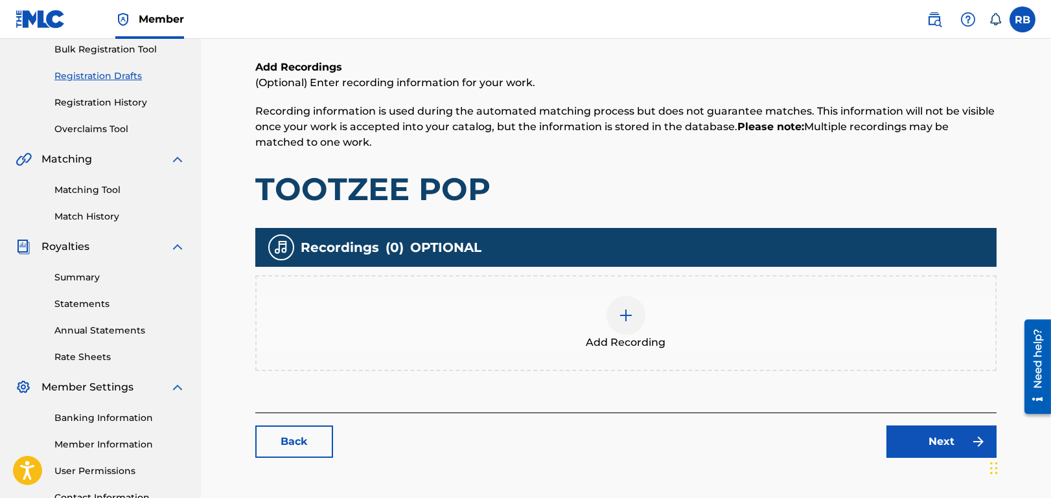
click at [626, 316] on img at bounding box center [626, 316] width 16 height 16
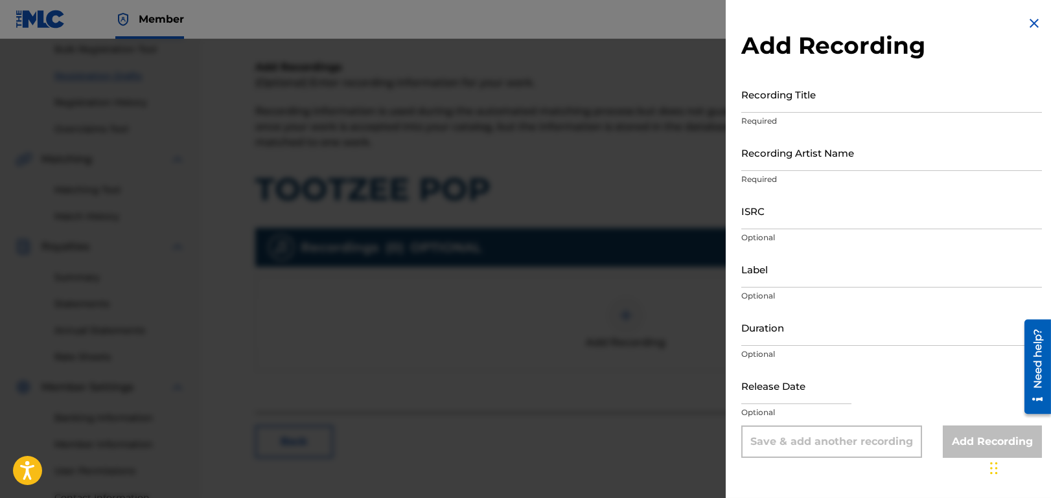
click at [808, 153] on input "Recording Artist Name" at bounding box center [891, 152] width 301 height 37
type input "69 GIRLZ"
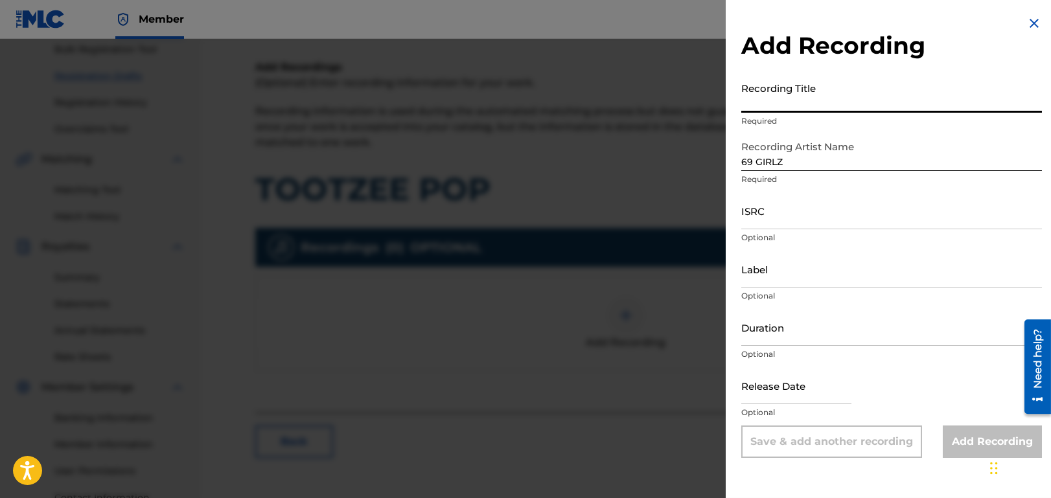
click at [863, 104] on input "Recording Title" at bounding box center [891, 94] width 301 height 37
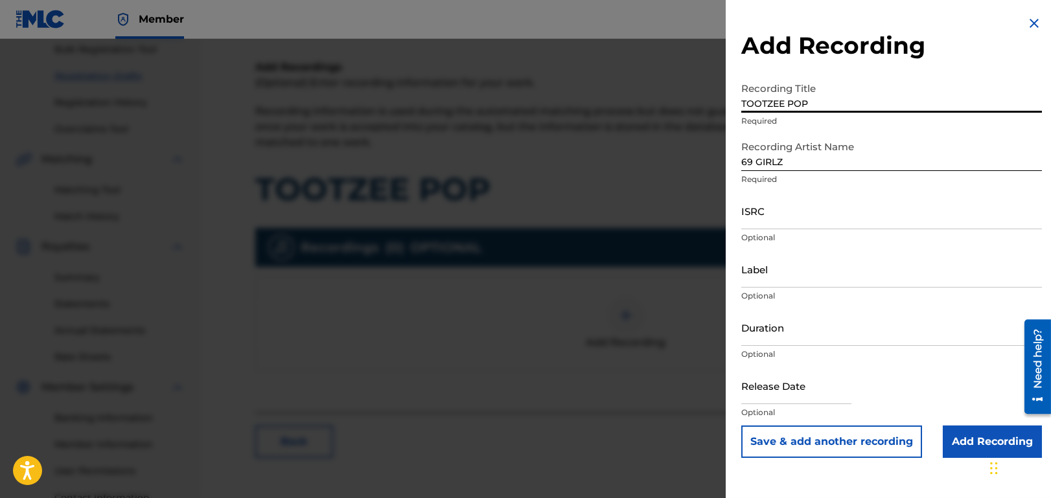
type input "TOOTZEE POP"
click at [811, 205] on input "ISRC" at bounding box center [891, 210] width 301 height 37
click at [908, 96] on input "TOOTZEE POP" at bounding box center [891, 94] width 301 height 37
click at [1028, 25] on img at bounding box center [1034, 24] width 16 height 16
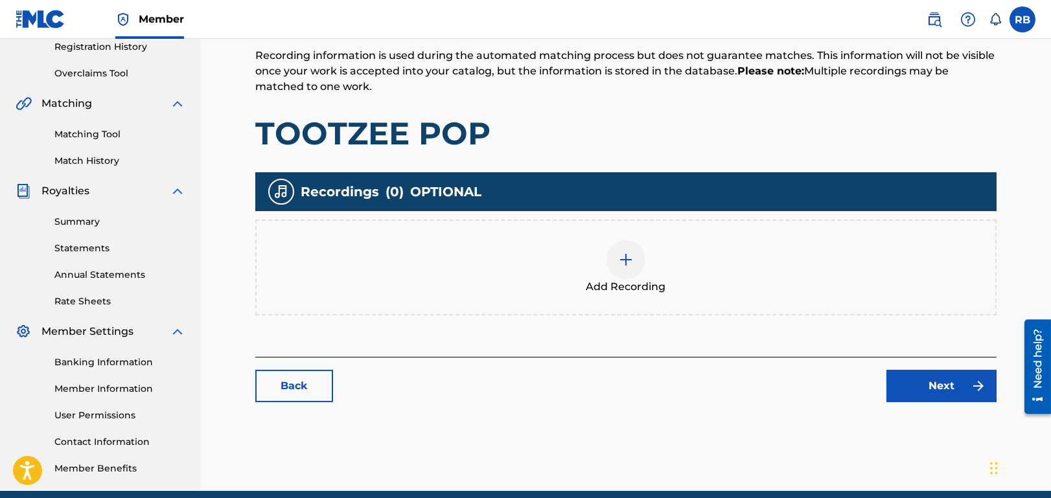
scroll to position [304, 0]
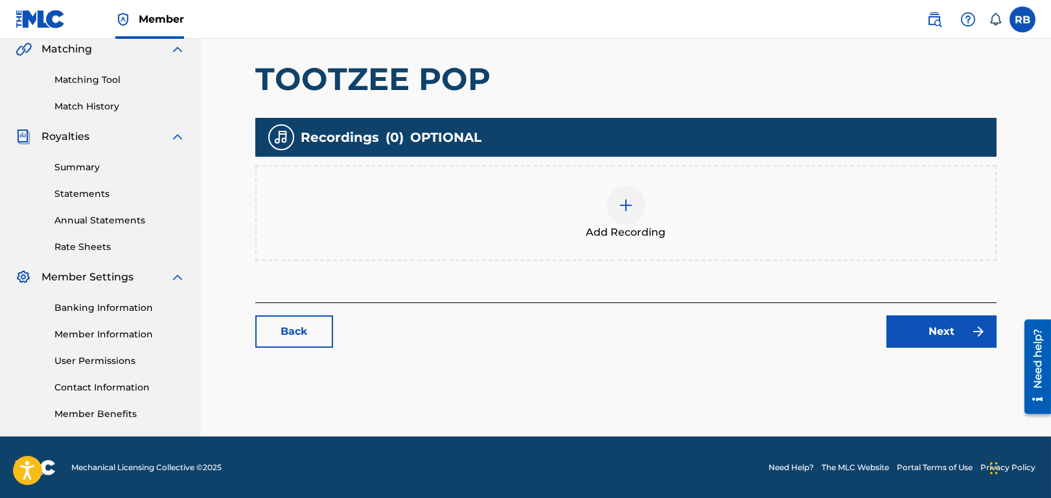
click at [316, 332] on link "Back" at bounding box center [294, 331] width 78 height 32
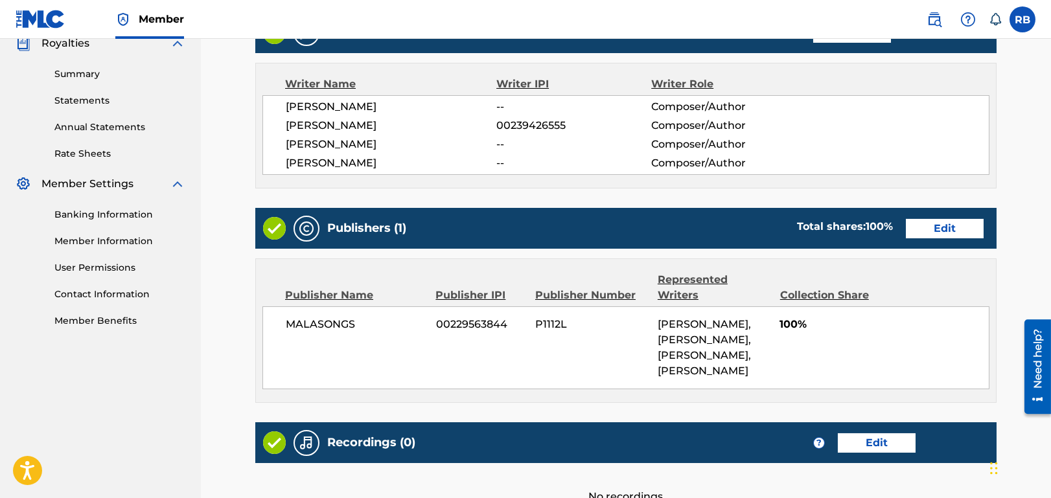
scroll to position [453, 0]
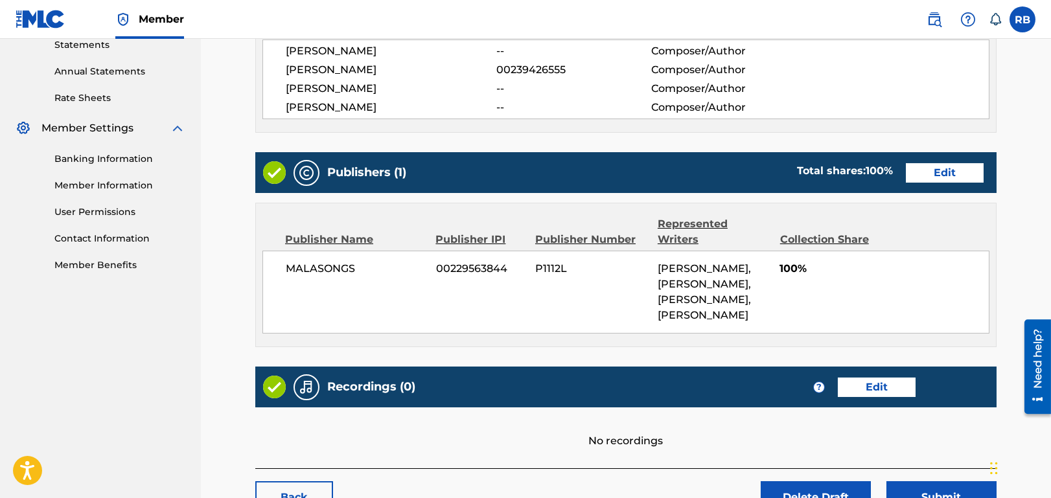
click at [810, 481] on button "Delete Draft" at bounding box center [815, 497] width 110 height 32
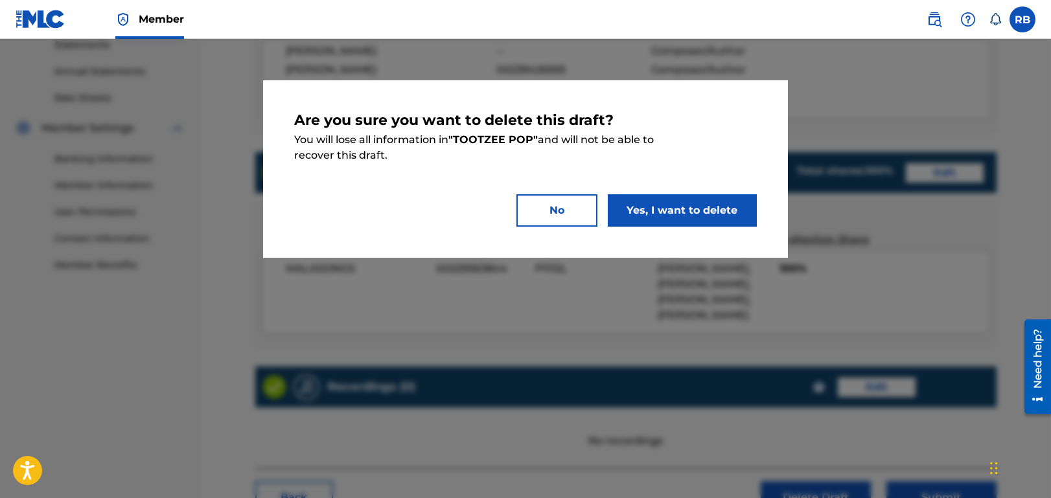
click at [687, 211] on button "Yes, I want to delete" at bounding box center [682, 210] width 149 height 32
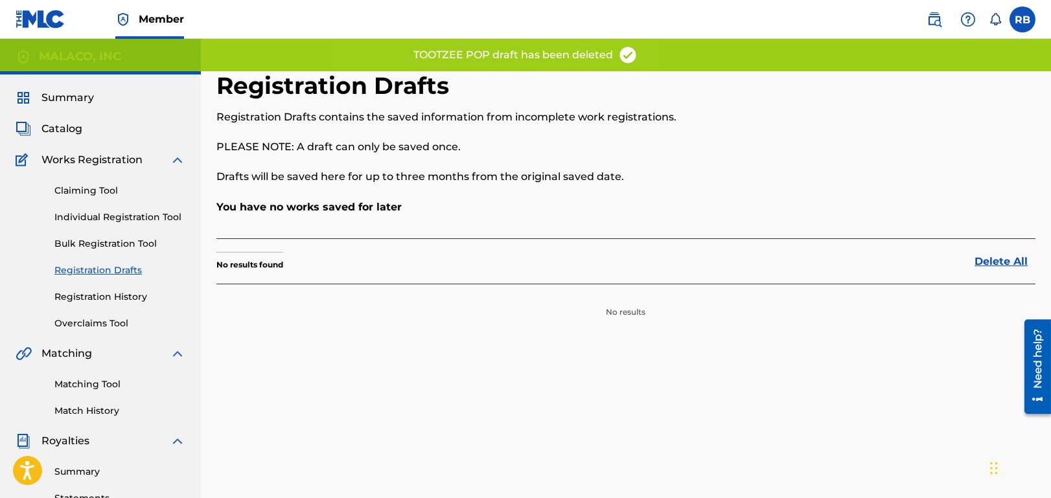
click at [76, 98] on span "Summary" at bounding box center [67, 98] width 52 height 16
